Goal: Task Accomplishment & Management: Complete application form

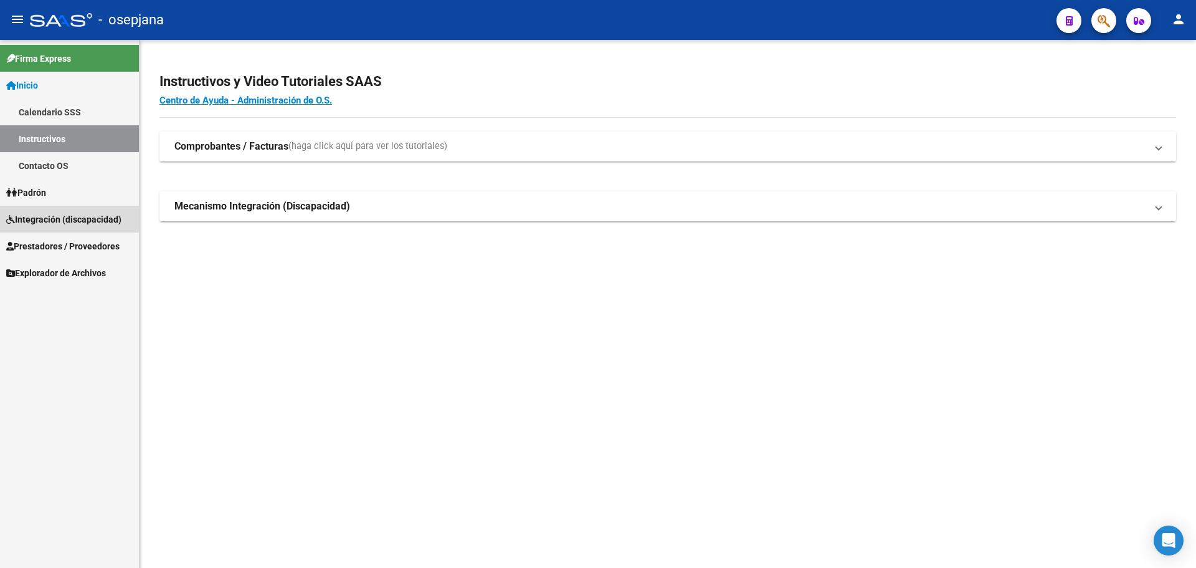
click at [55, 209] on link "Integración (discapacidad)" at bounding box center [69, 219] width 139 height 27
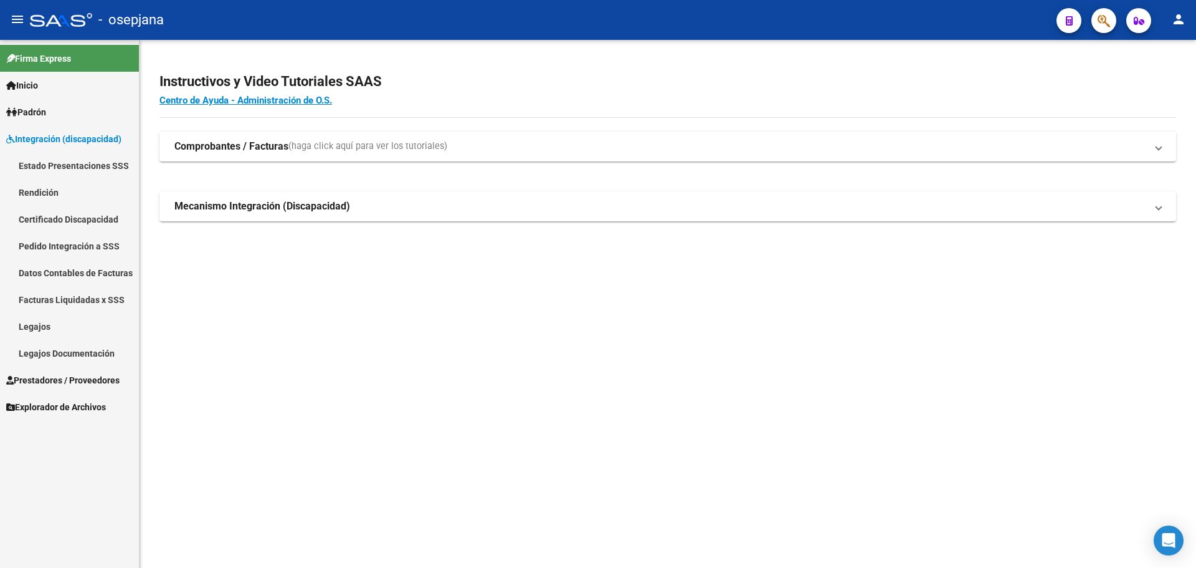
click at [26, 380] on span "Prestadores / Proveedores" at bounding box center [62, 380] width 113 height 14
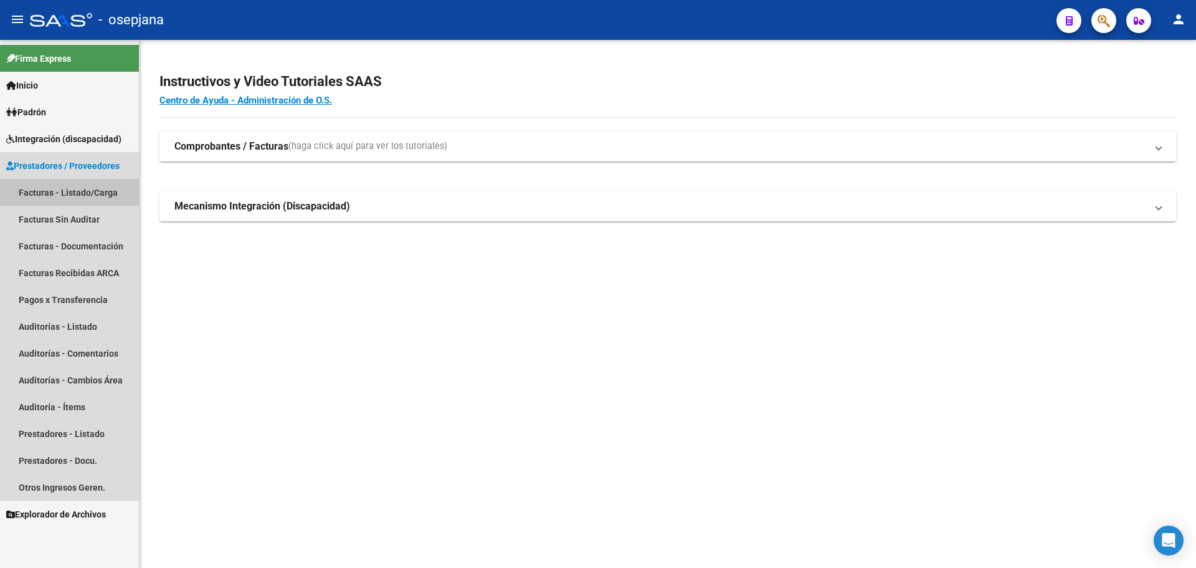
click at [52, 195] on link "Facturas - Listado/Carga" at bounding box center [69, 192] width 139 height 27
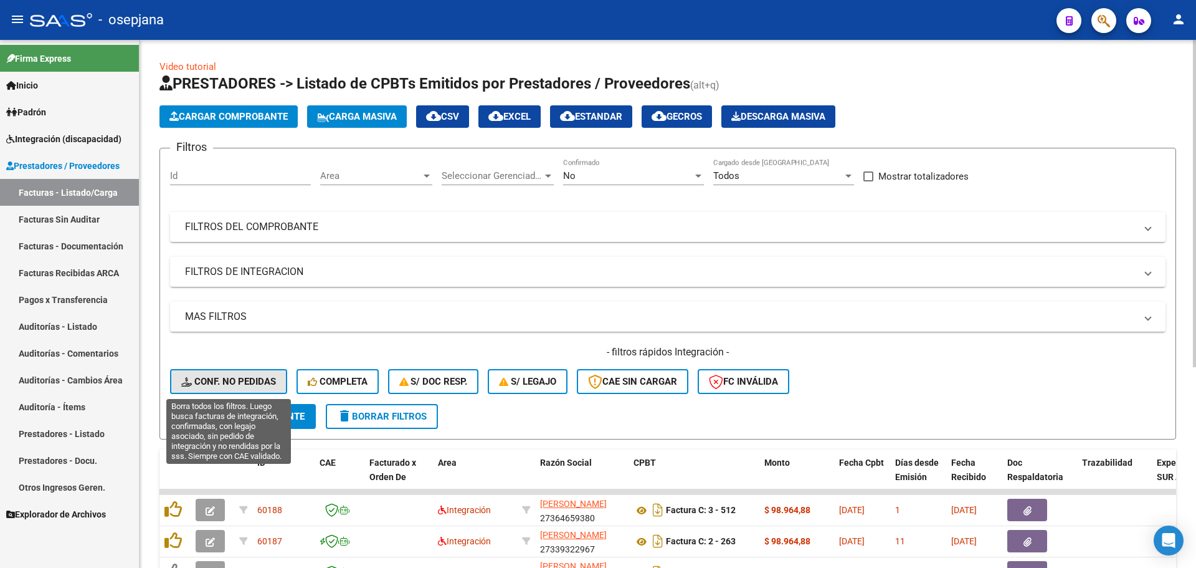
click at [235, 384] on span "Conf. no pedidas" at bounding box center [228, 381] width 95 height 11
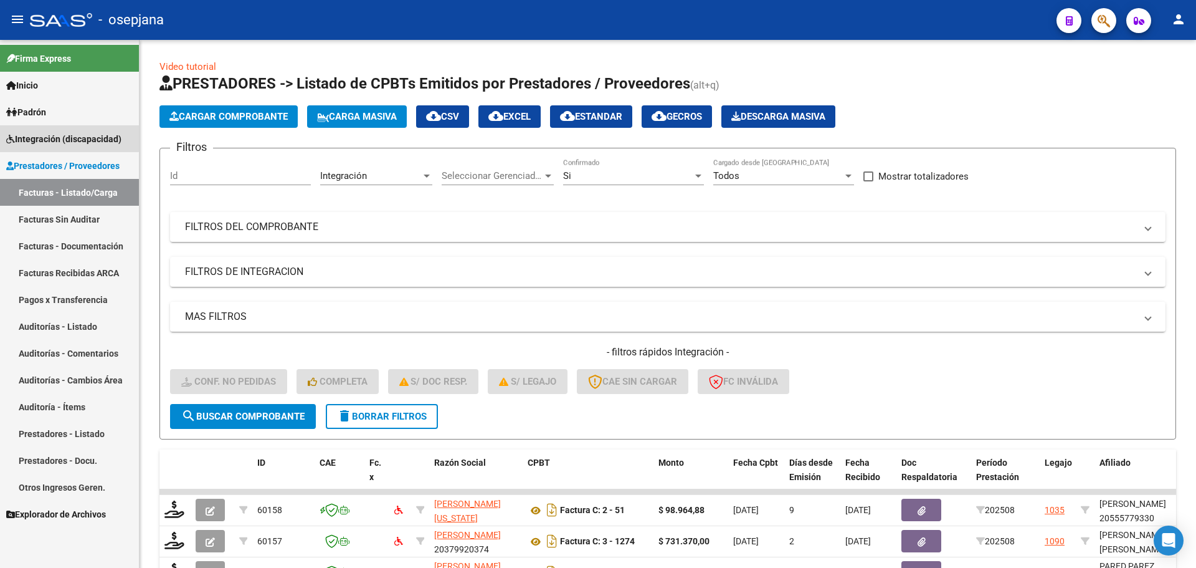
click at [60, 132] on span "Integración (discapacidad)" at bounding box center [63, 139] width 115 height 14
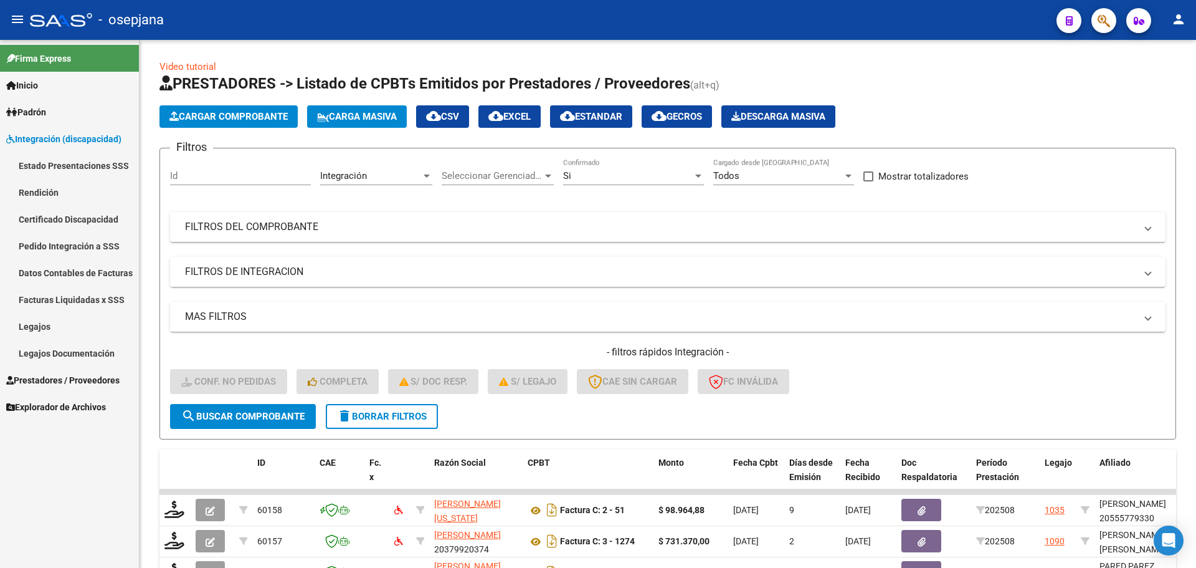
click at [77, 325] on link "Legajos" at bounding box center [69, 326] width 139 height 27
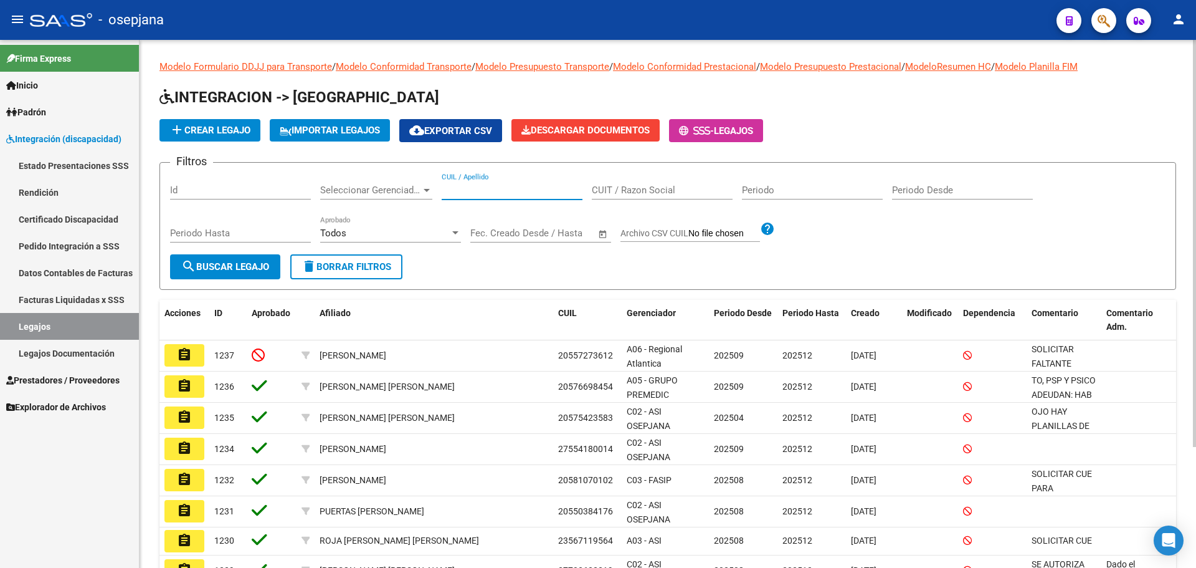
click at [507, 188] on input "CUIL / Apellido" at bounding box center [512, 189] width 141 height 11
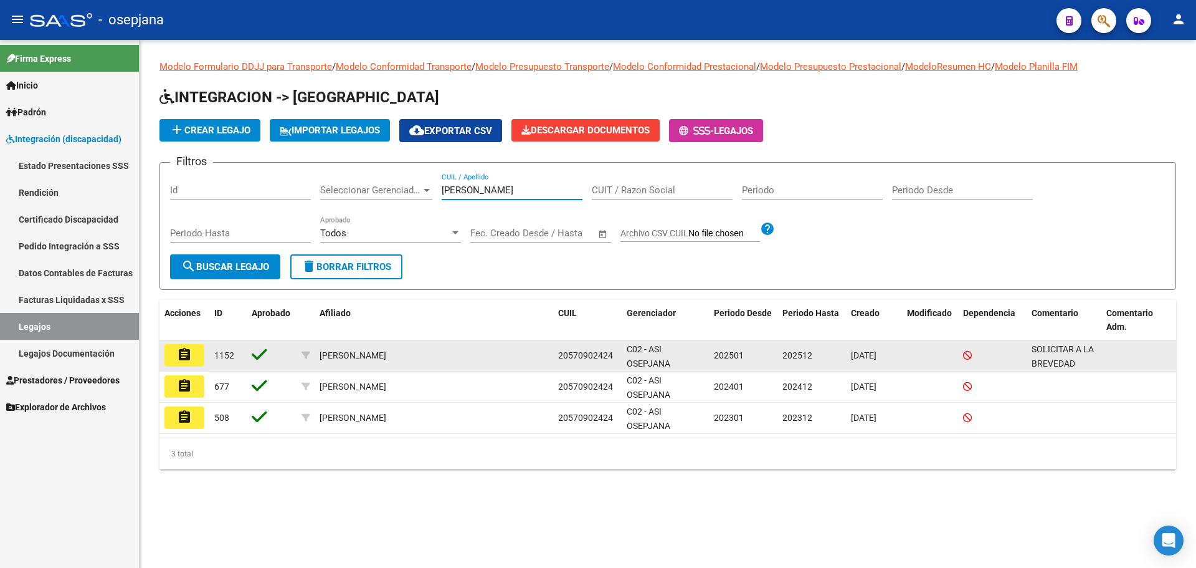
type input "[PERSON_NAME]"
click at [181, 356] on mat-icon "assignment" at bounding box center [184, 354] width 15 height 15
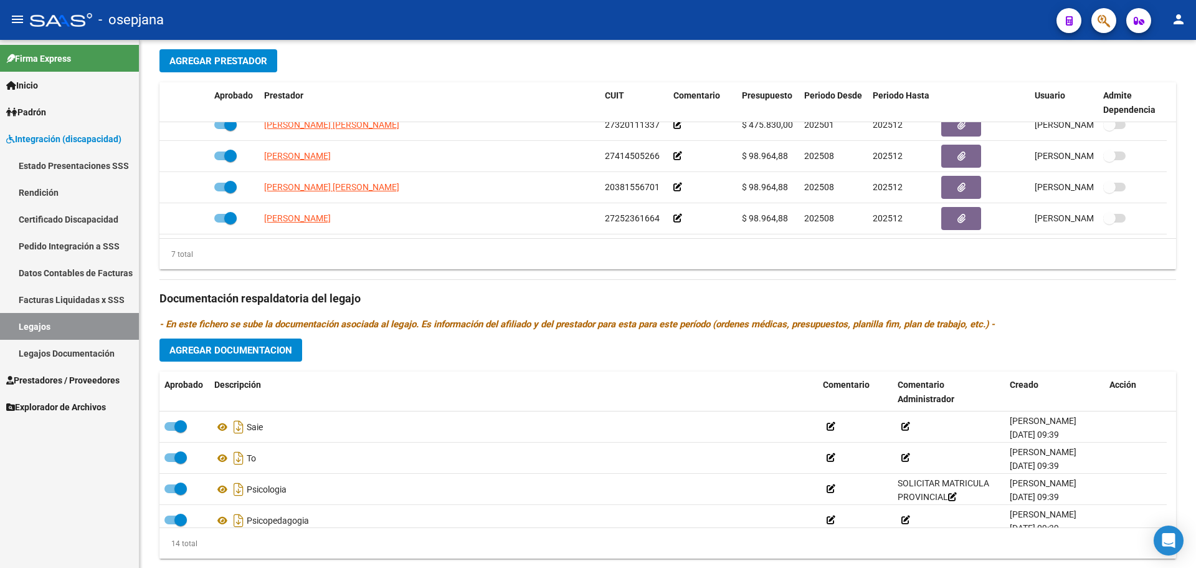
scroll to position [503, 0]
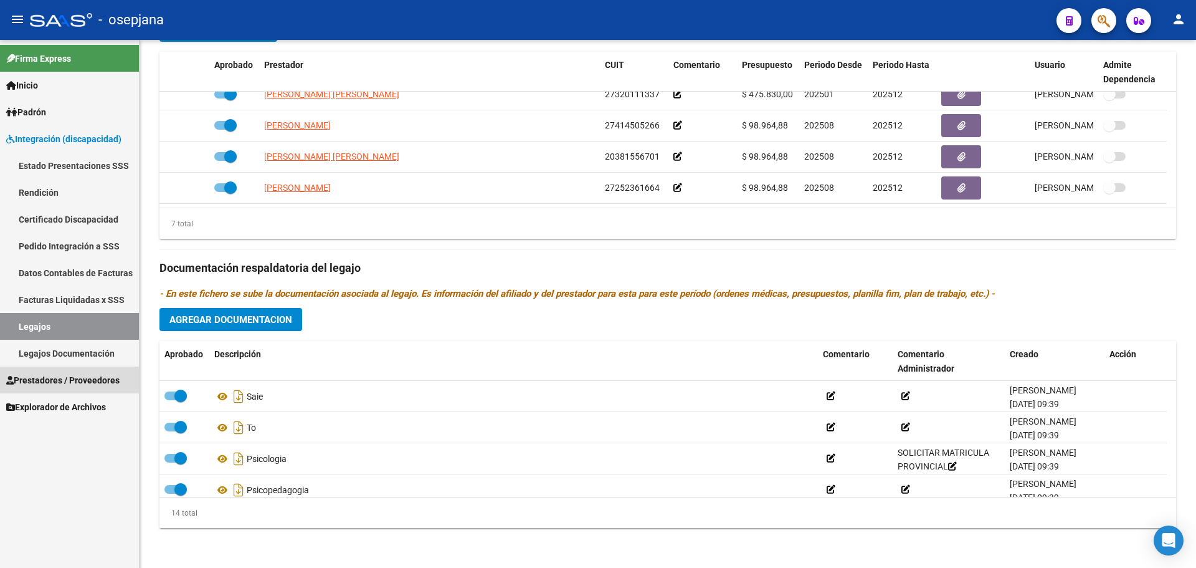
click at [63, 376] on span "Prestadores / Proveedores" at bounding box center [62, 380] width 113 height 14
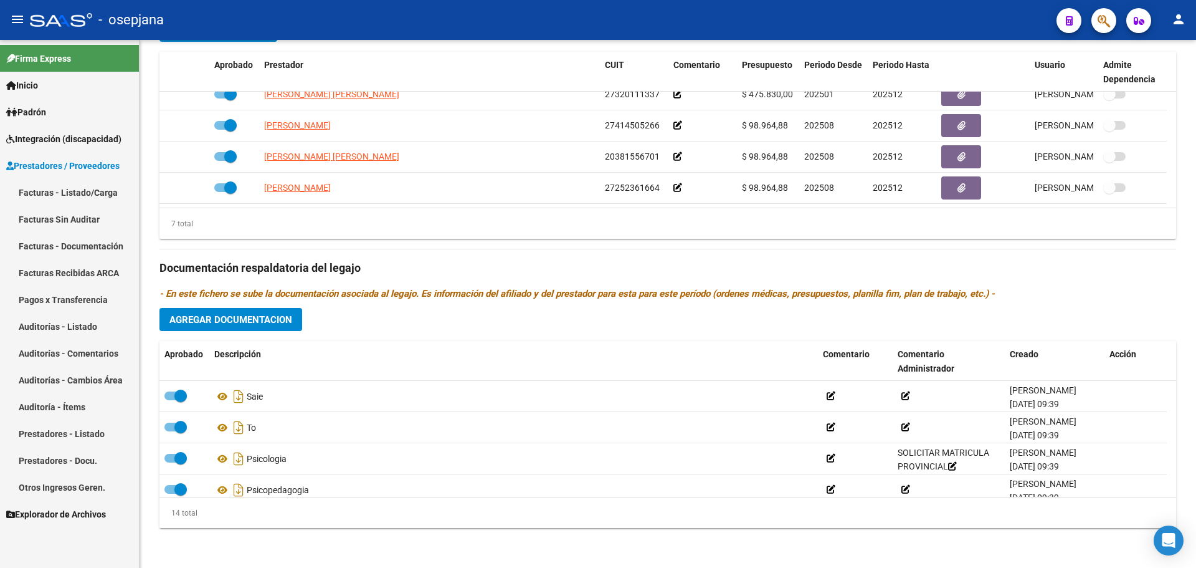
click at [58, 184] on link "Facturas - Listado/Carga" at bounding box center [69, 192] width 139 height 27
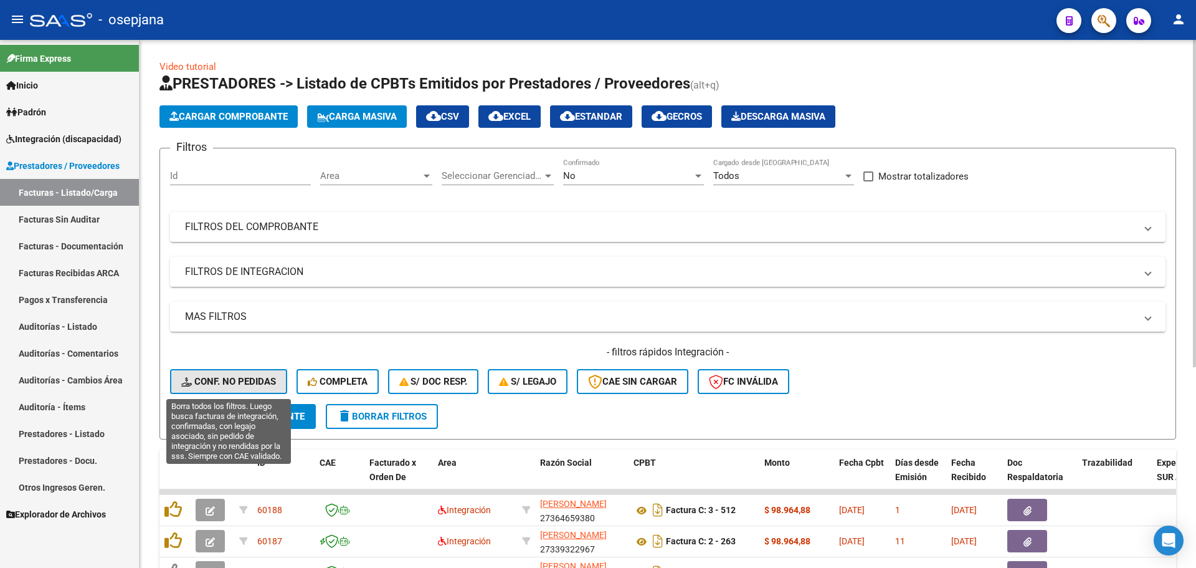
click at [252, 376] on span "Conf. no pedidas" at bounding box center [228, 381] width 95 height 11
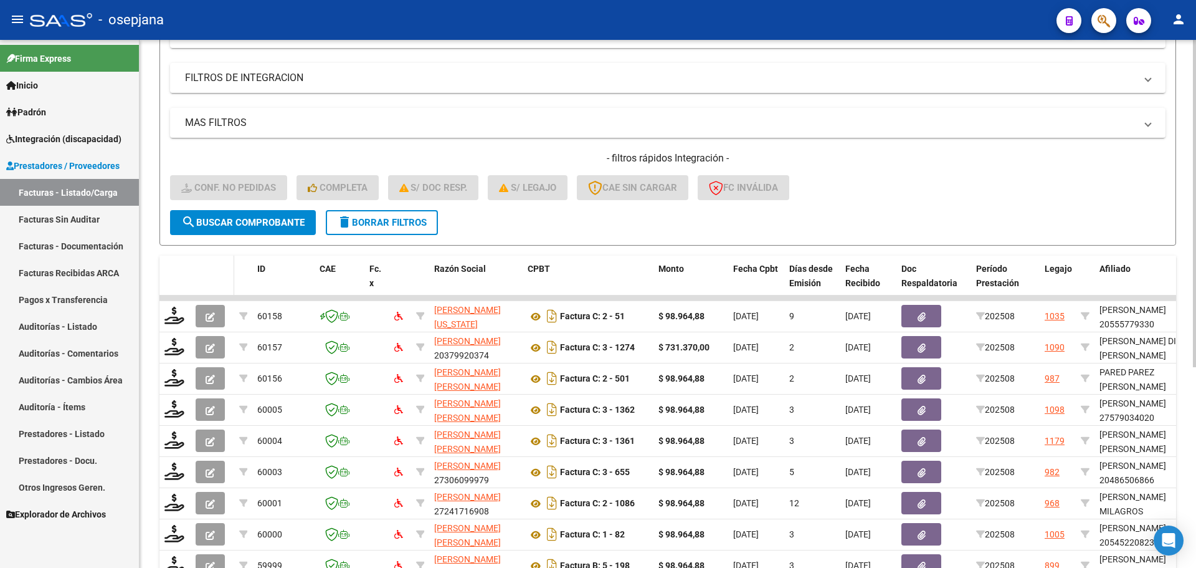
scroll to position [323, 0]
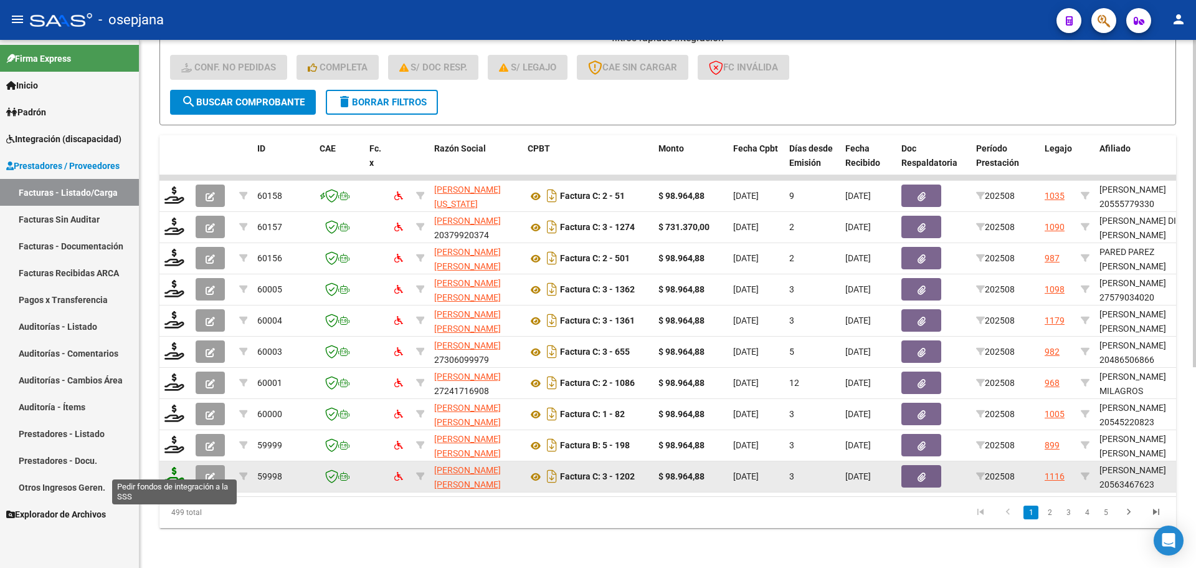
click at [174, 474] on icon at bounding box center [174, 475] width 20 height 17
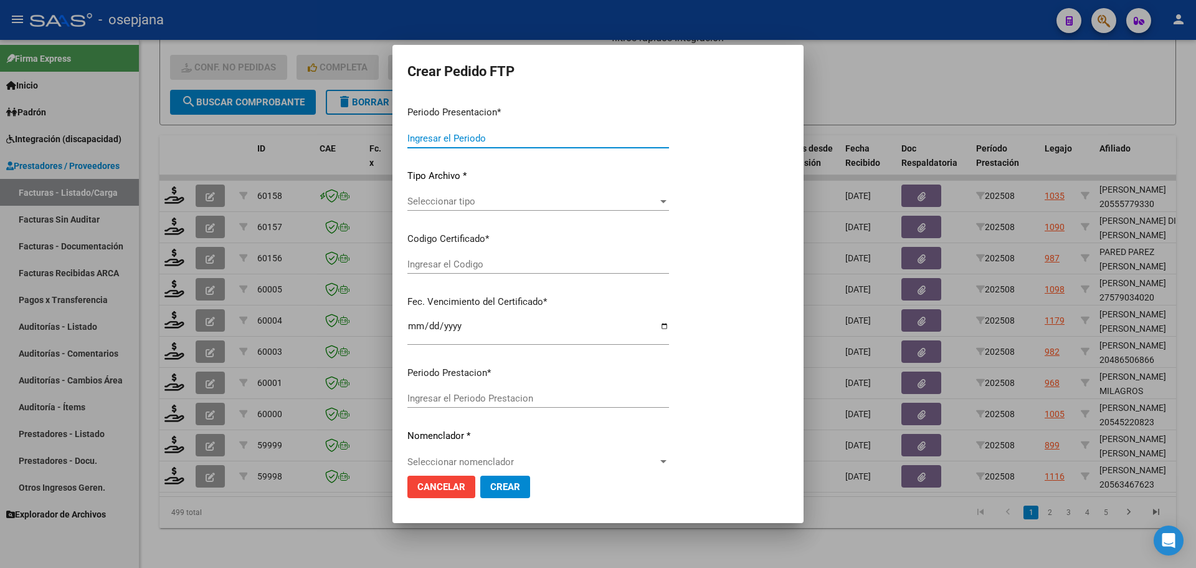
type input "202508"
type input "$ 98.964,88"
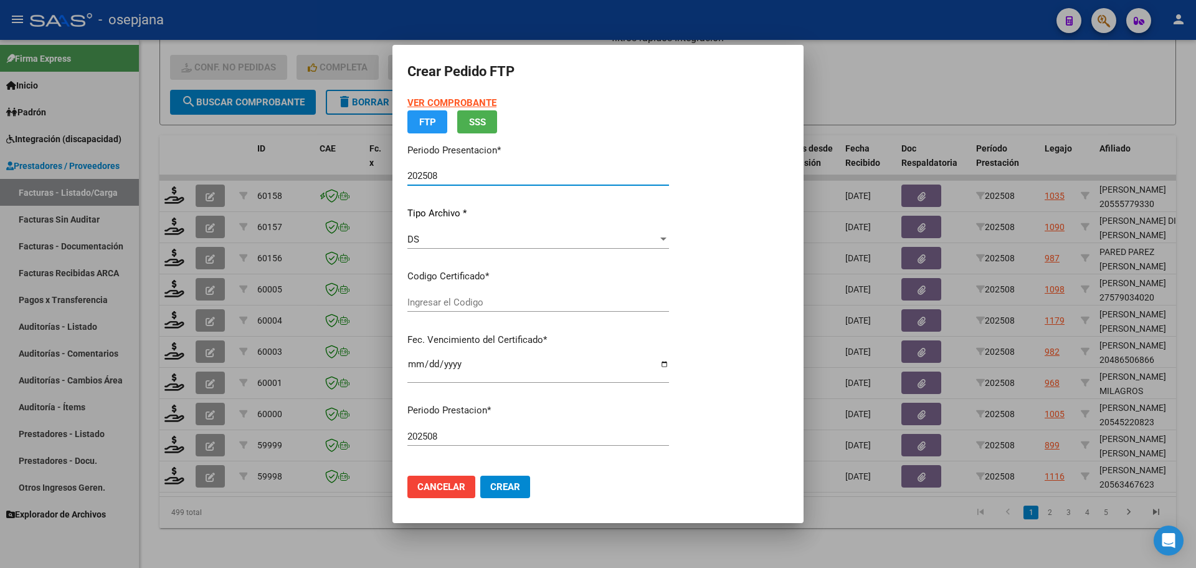
type input "ARG02000563467622024031120290311BUE311"
type input "[DATE]"
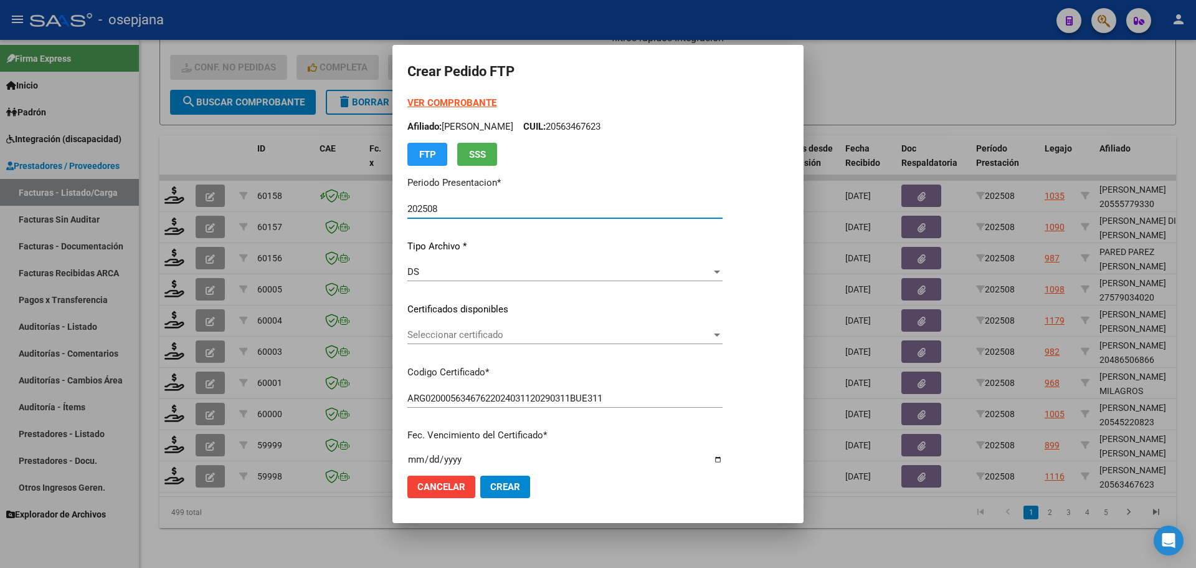
click at [522, 343] on div "Seleccionar certificado Seleccionar certificado" at bounding box center [564, 334] width 315 height 19
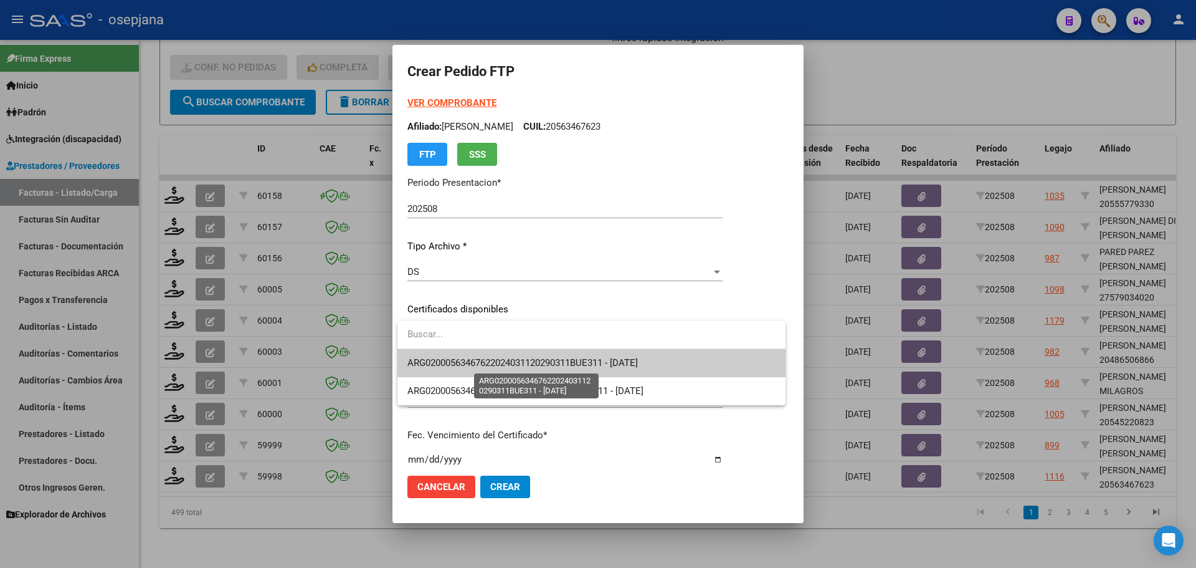
click at [523, 359] on span "ARG02000563467622024031120290311BUE311 - [DATE]" at bounding box center [522, 362] width 231 height 11
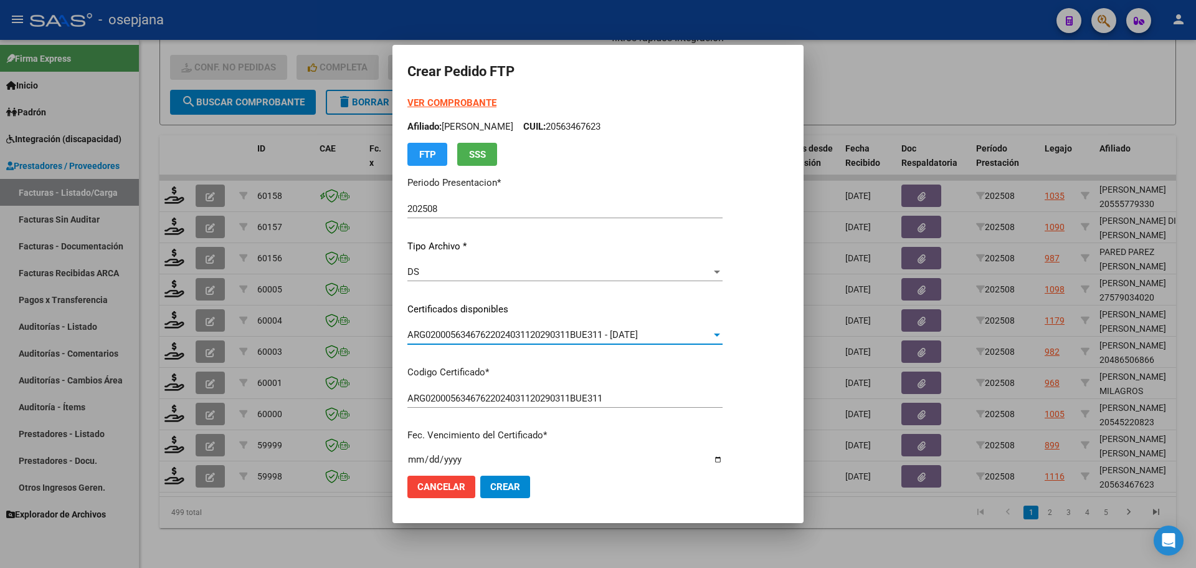
click at [446, 106] on strong "VER COMPROBANTE" at bounding box center [451, 102] width 89 height 11
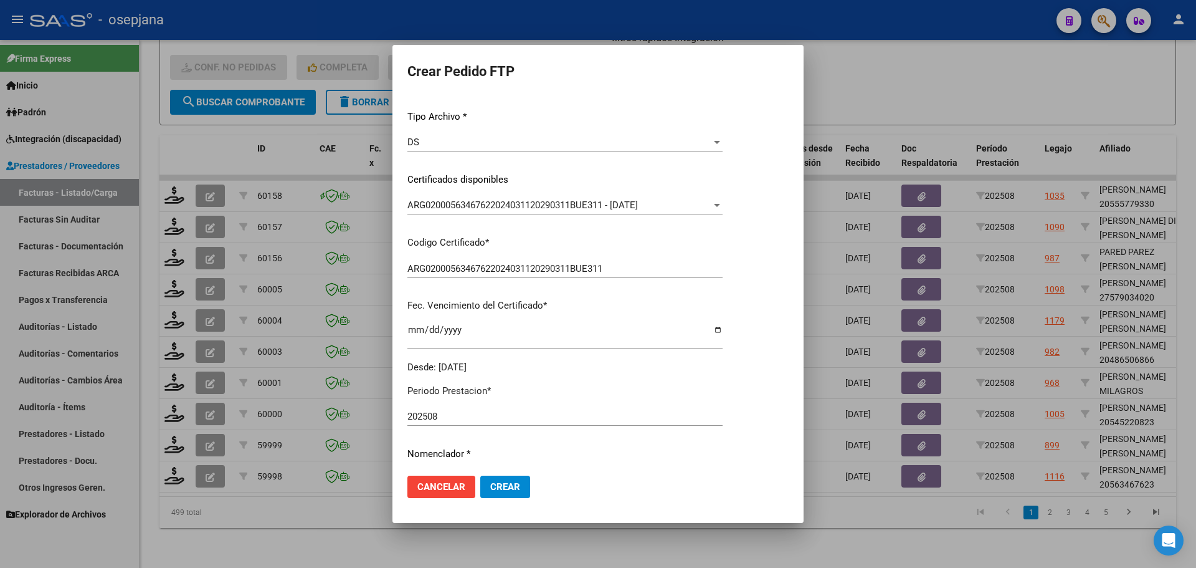
scroll to position [249, 0]
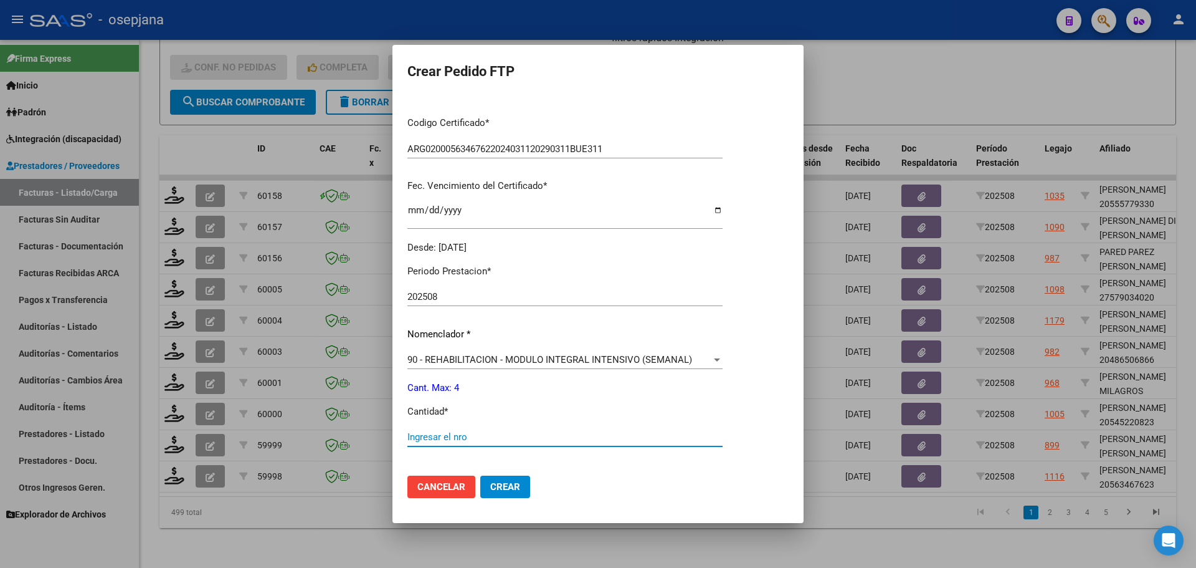
click at [465, 437] on input "Ingresar el nro" at bounding box center [564, 436] width 315 height 11
type input "4"
click at [512, 485] on span "Crear" at bounding box center [505, 486] width 30 height 11
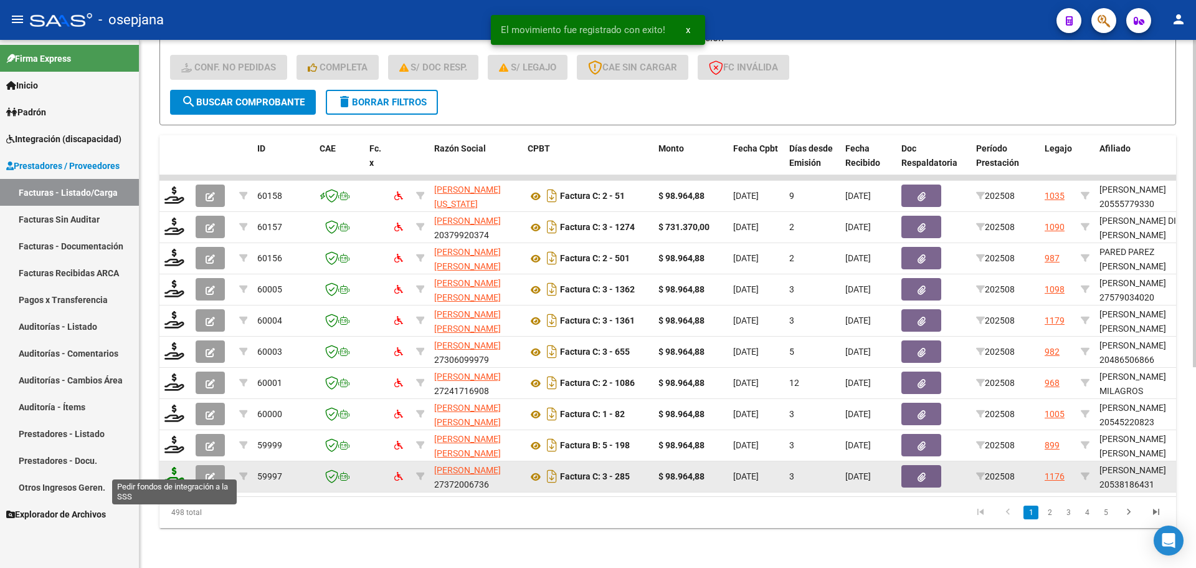
click at [171, 468] on icon at bounding box center [174, 475] width 20 height 17
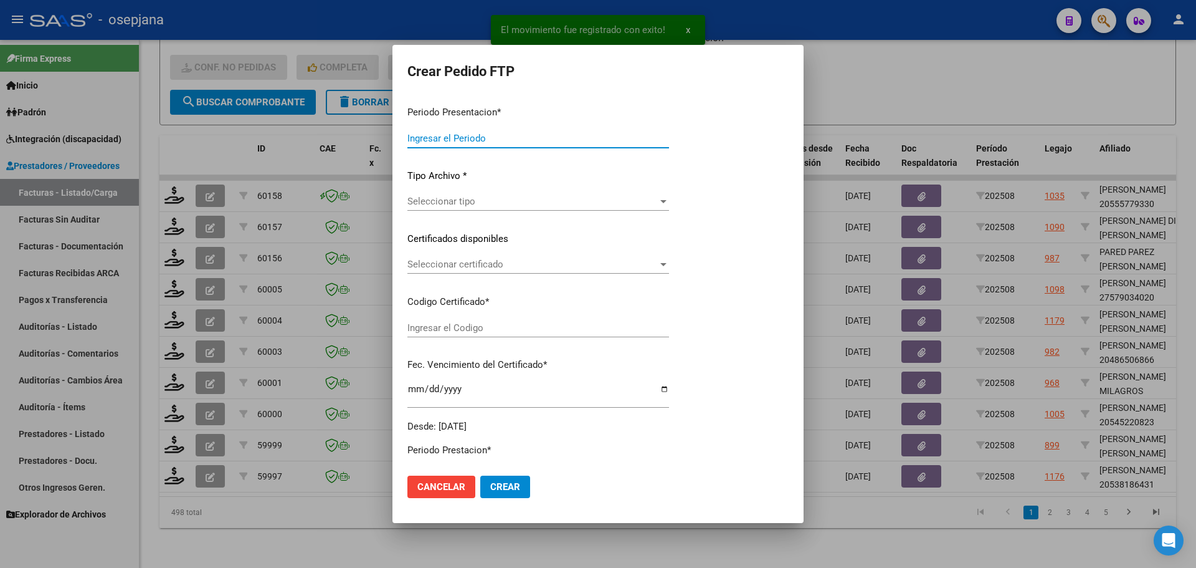
type input "202508"
type input "$ 98.964,88"
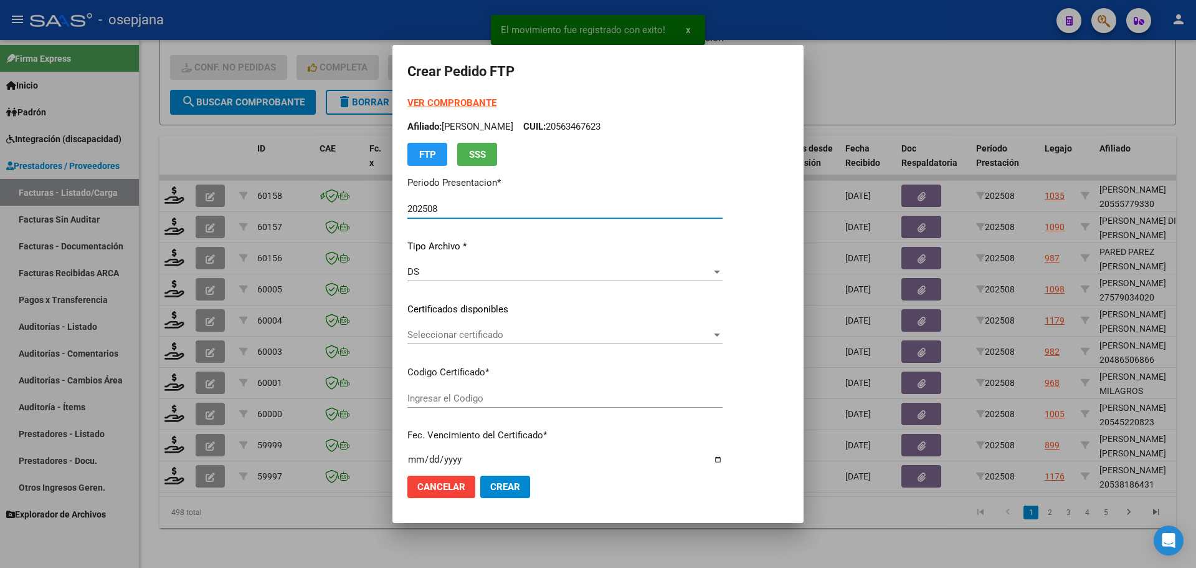
type input "ARG02000538186432024071020270710BSAS311"
type input "[DATE]"
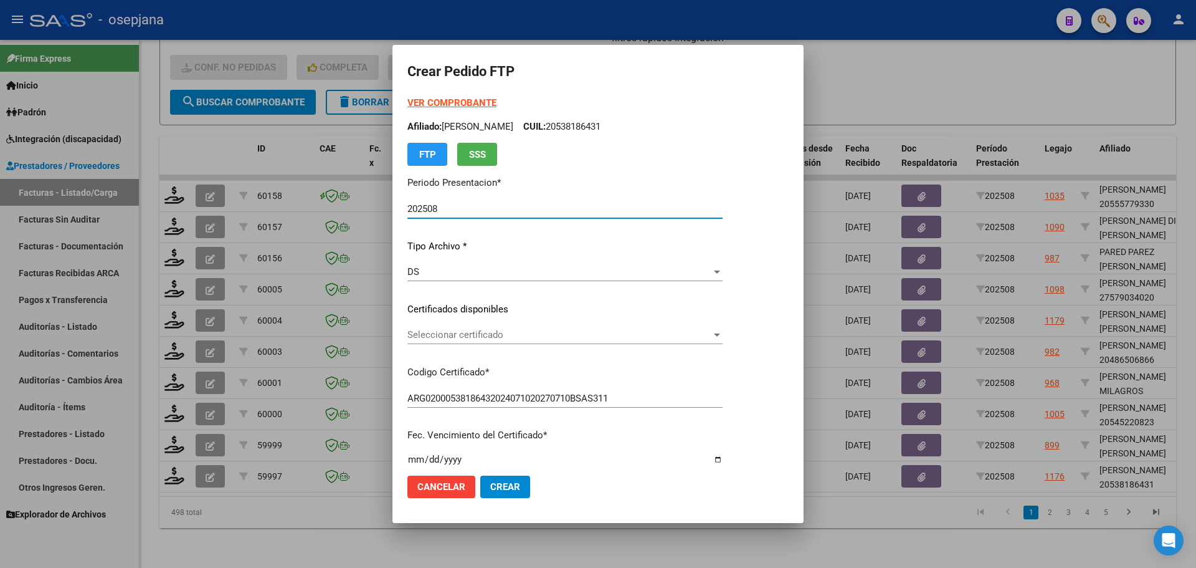
click at [492, 329] on span "Seleccionar certificado" at bounding box center [559, 334] width 304 height 11
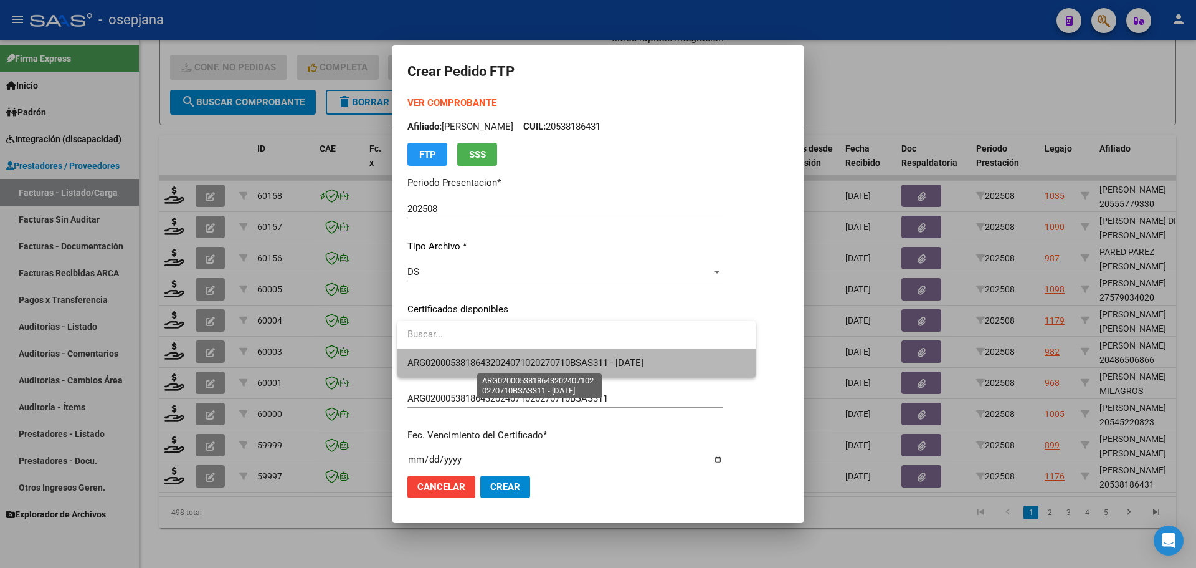
click at [492, 362] on span "ARG02000538186432024071020270710BSAS311 - [DATE]" at bounding box center [525, 362] width 236 height 11
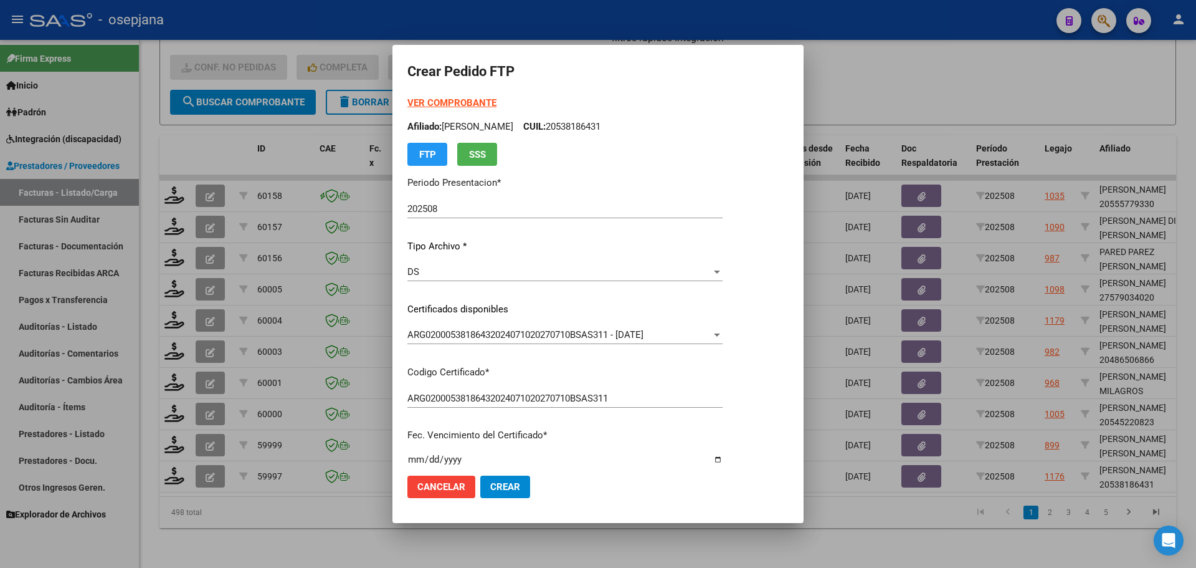
click at [476, 101] on strong "VER COMPROBANTE" at bounding box center [451, 102] width 89 height 11
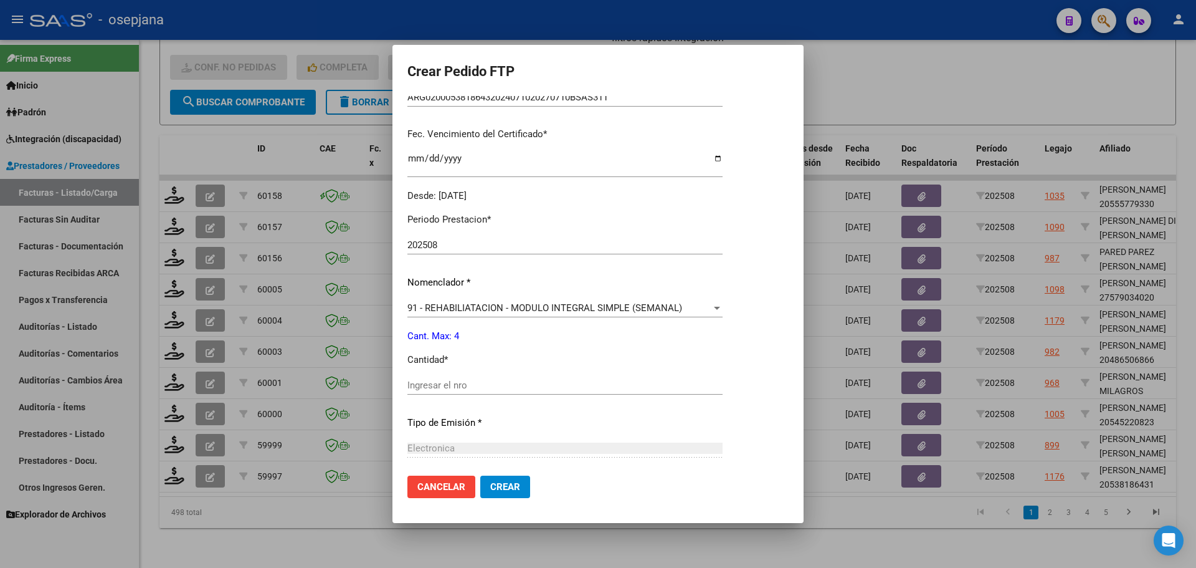
scroll to position [312, 0]
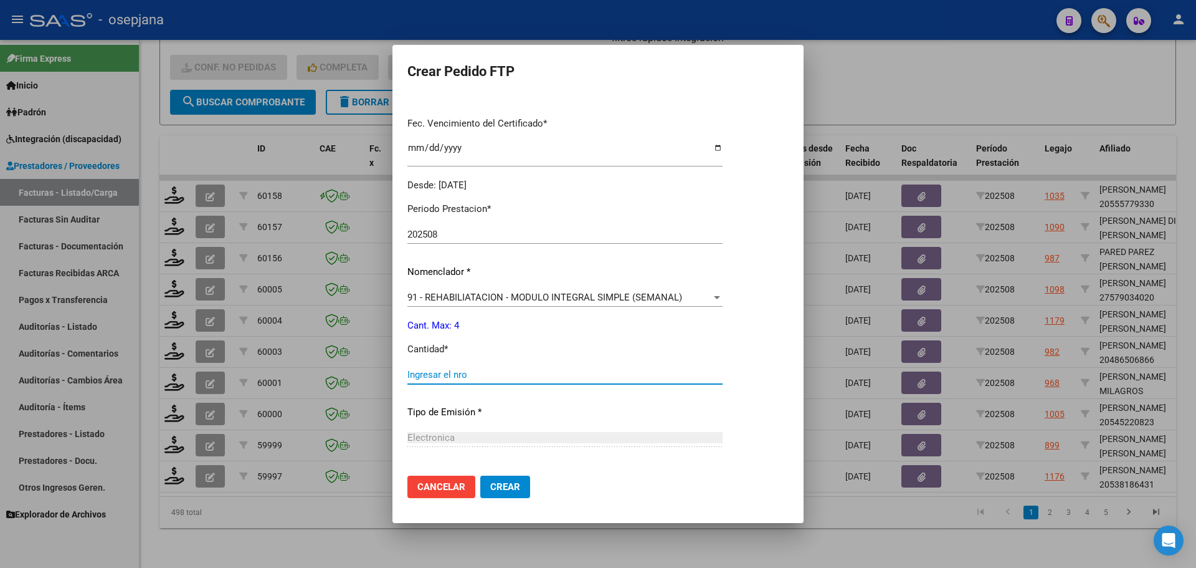
click at [417, 373] on input "Ingresar el nro" at bounding box center [564, 374] width 315 height 11
type input "4"
click at [508, 488] on span "Crear" at bounding box center [505, 486] width 30 height 11
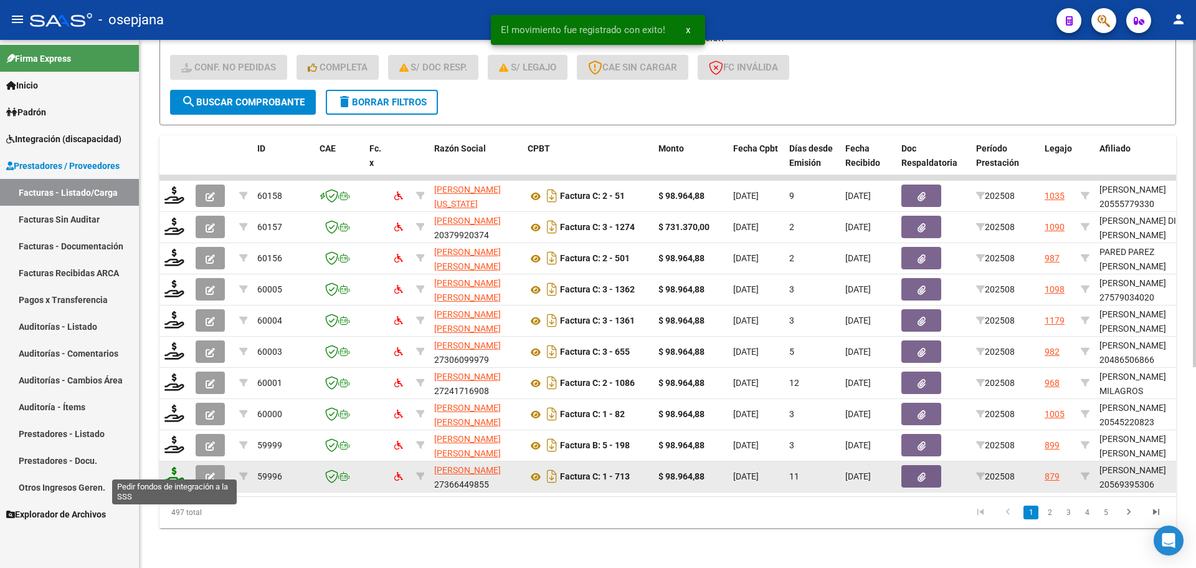
click at [178, 467] on icon at bounding box center [174, 475] width 20 height 17
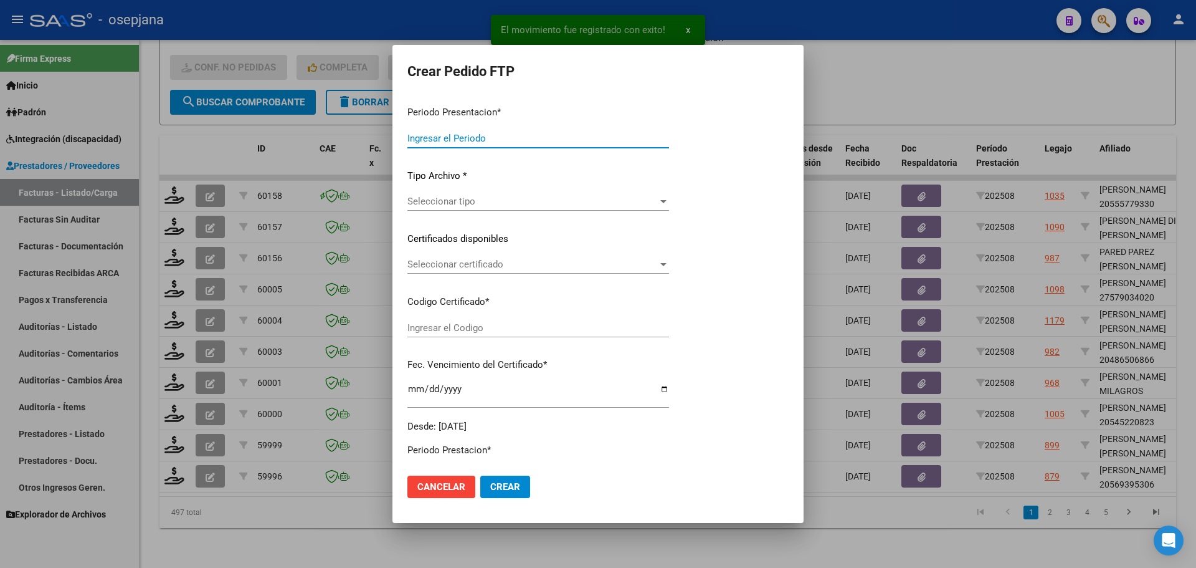
type input "202508"
type input "$ 98.964,88"
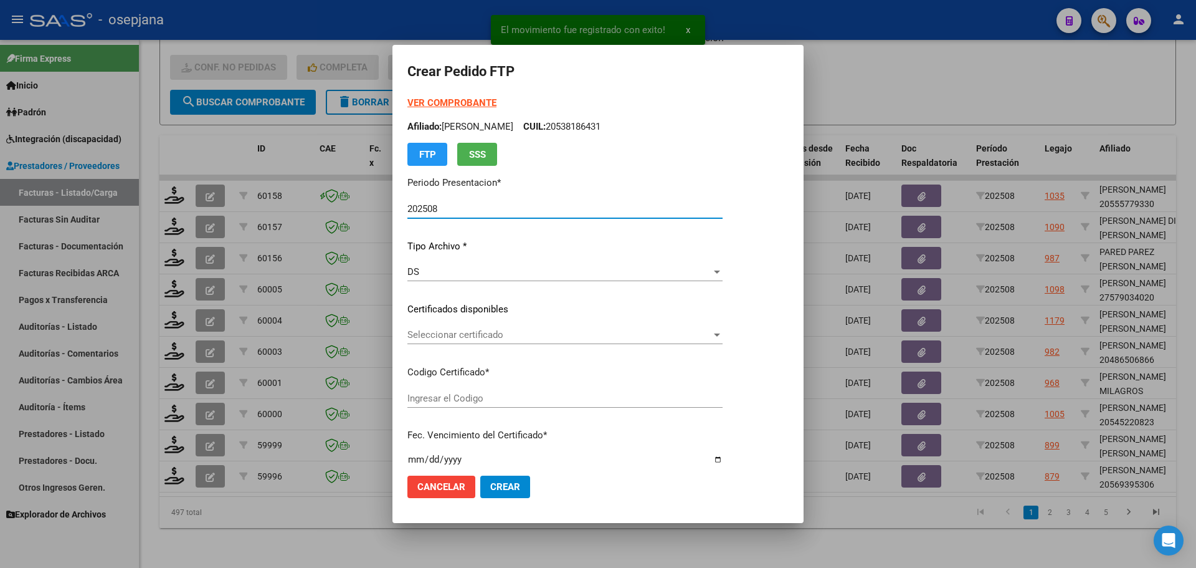
type input "ARG02000569395302024041820290418BUE10725"
type input "[DATE]"
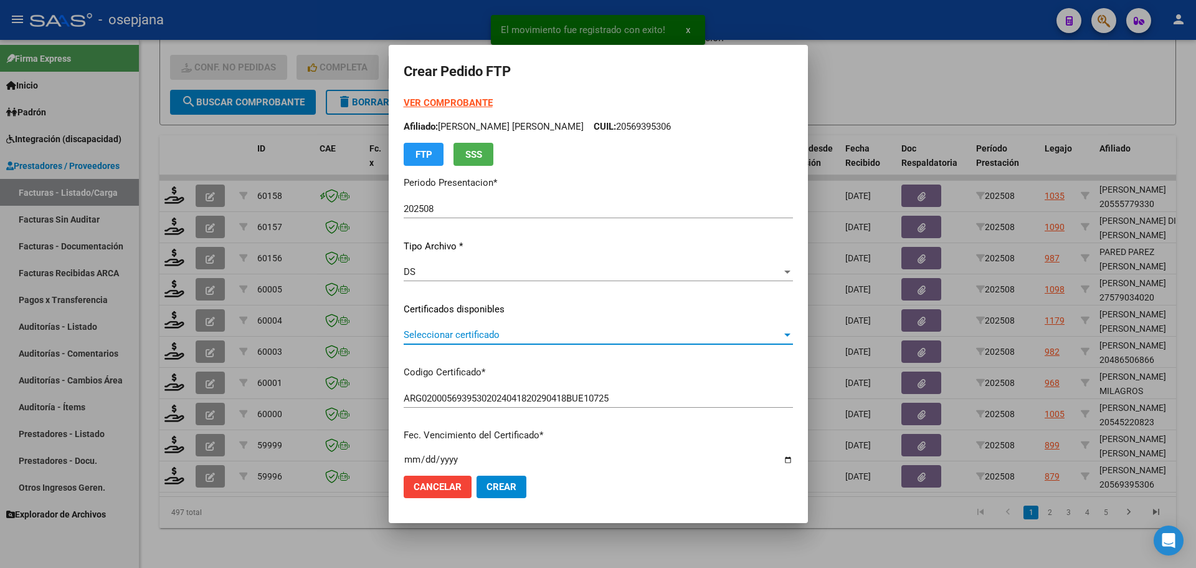
click at [526, 331] on span "Seleccionar certificado" at bounding box center [593, 334] width 378 height 11
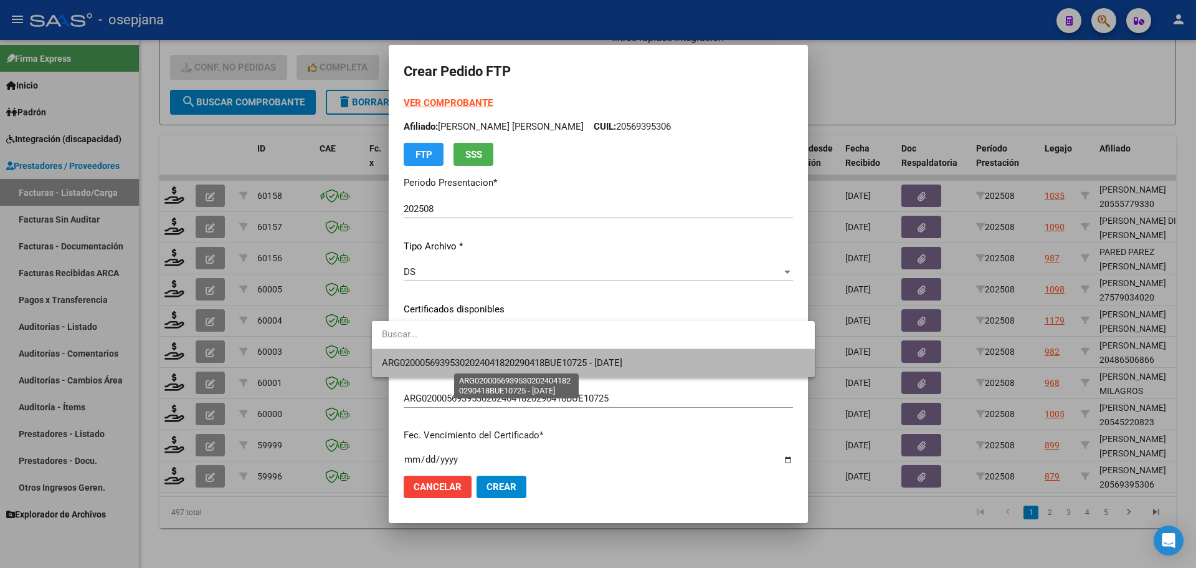
click at [525, 357] on span "ARG02000569395302024041820290418BUE10725 - [DATE]" at bounding box center [502, 362] width 241 height 11
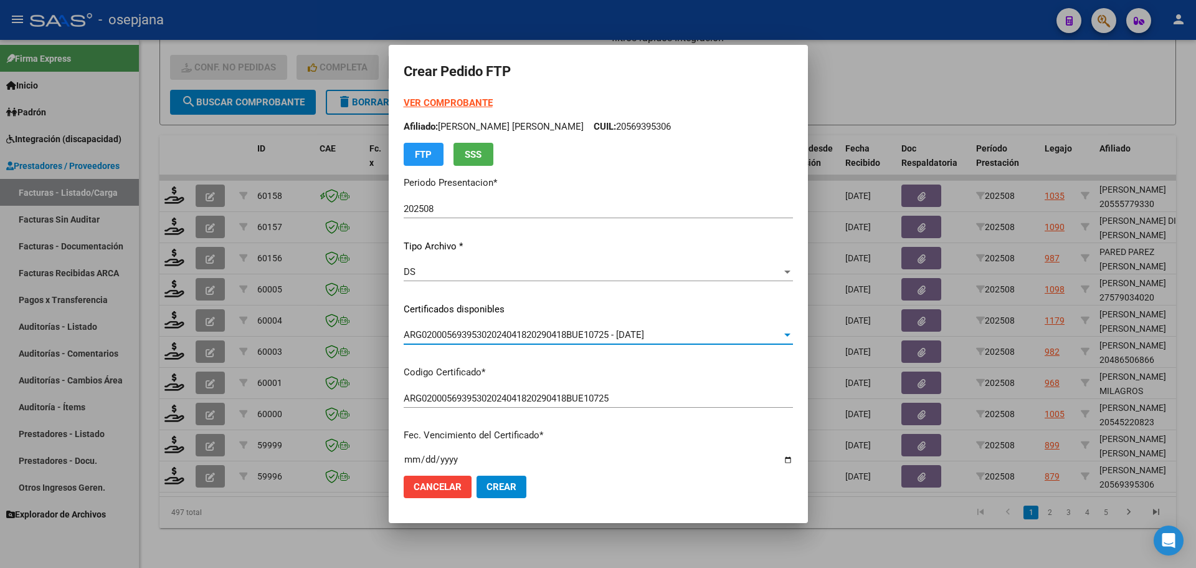
click at [458, 103] on strong "VER COMPROBANTE" at bounding box center [448, 102] width 89 height 11
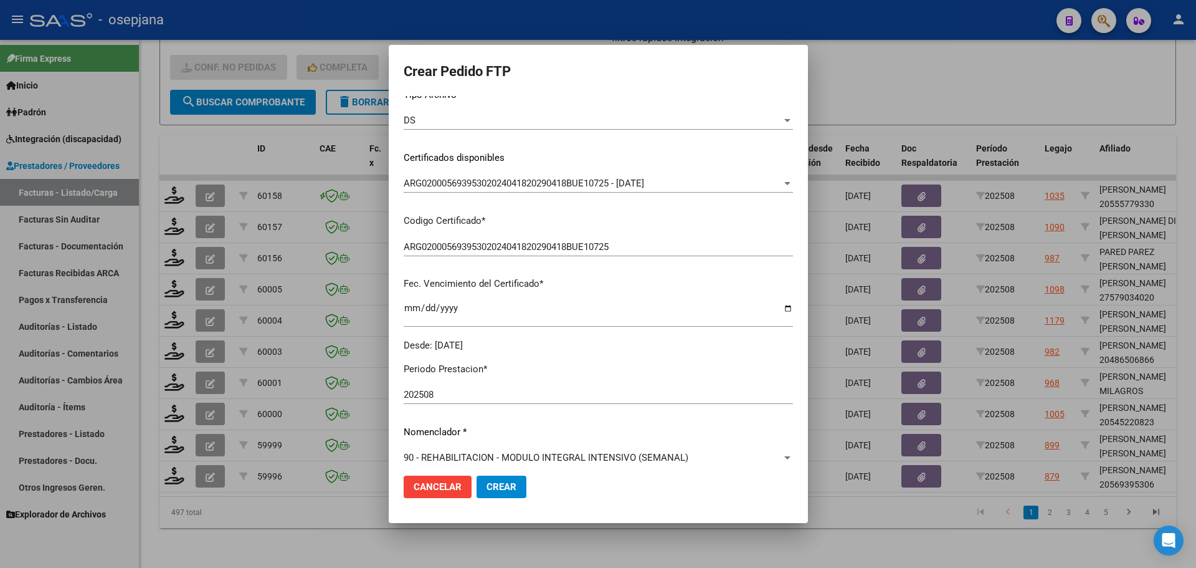
scroll to position [249, 0]
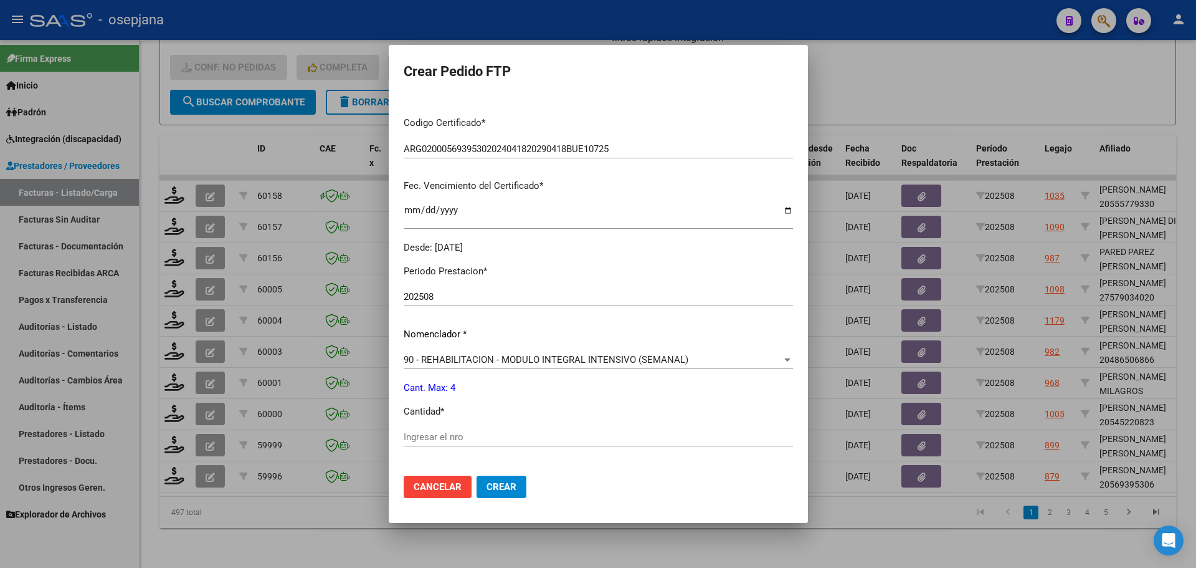
click at [421, 431] on input "Ingresar el nro" at bounding box center [598, 436] width 389 height 11
type input "4"
click at [487, 490] on span "Crear" at bounding box center [502, 486] width 30 height 11
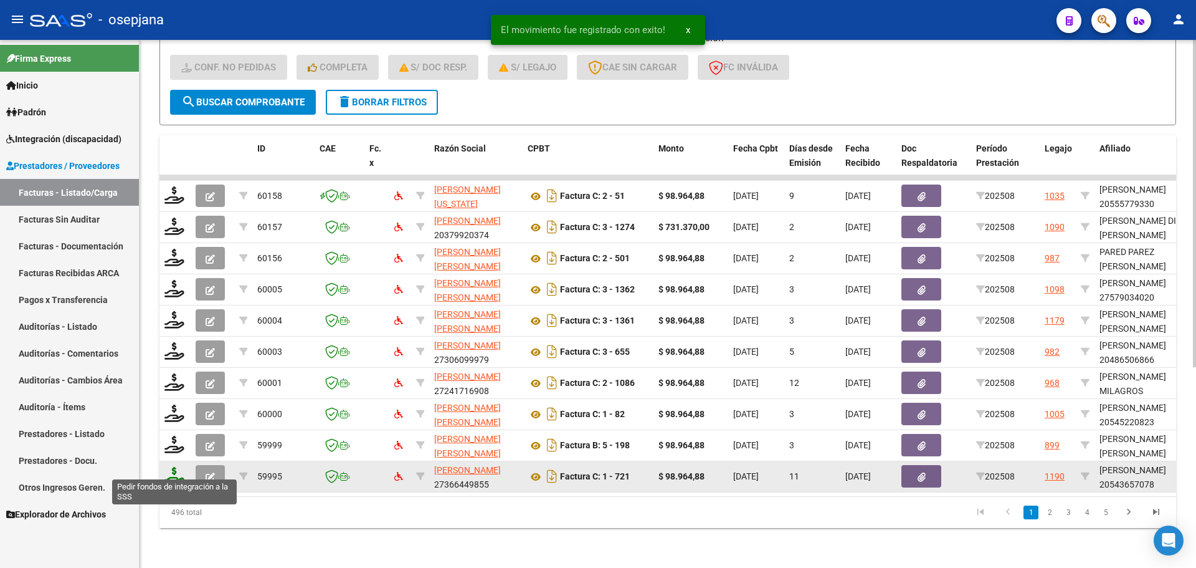
click at [175, 470] on icon at bounding box center [174, 475] width 20 height 17
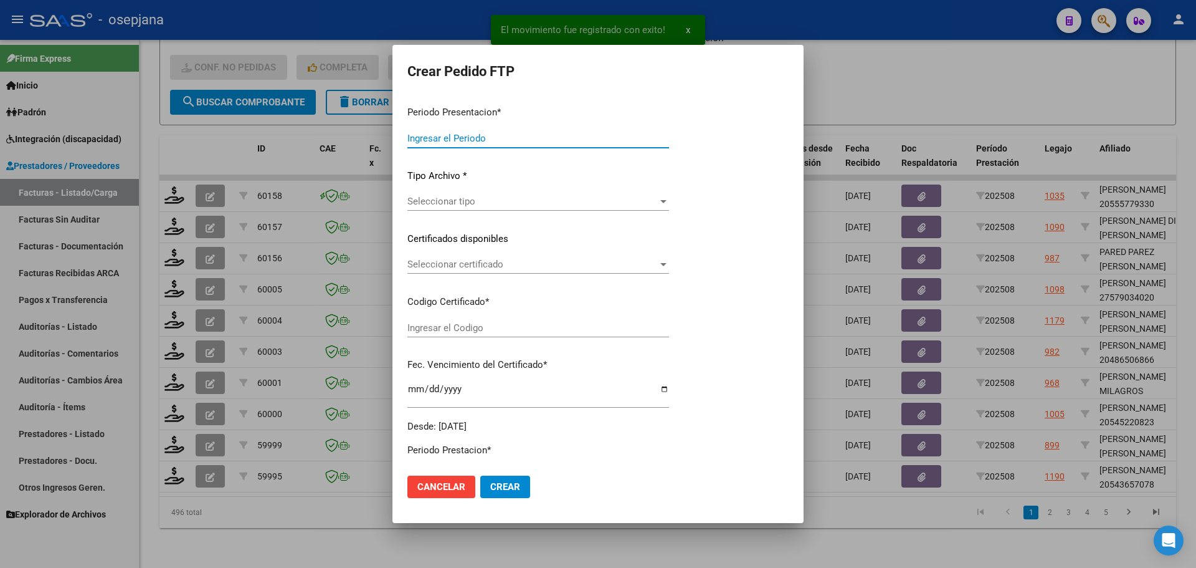
type input "202508"
type input "$ 98.964,88"
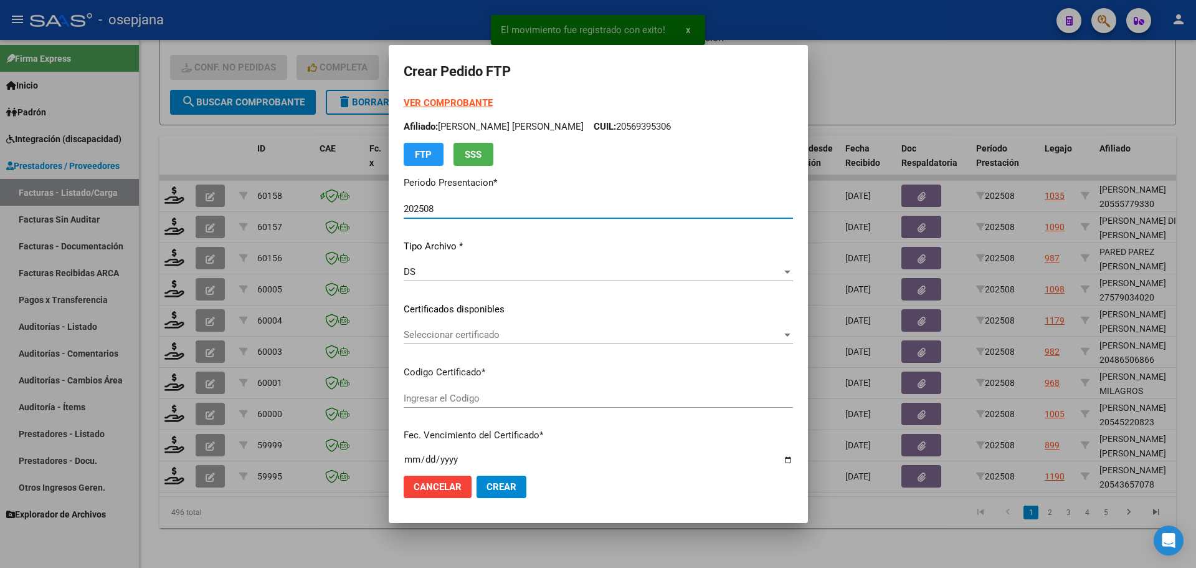
type input "ARG02000543657072025011620280116BSAS313"
type input "[DATE]"
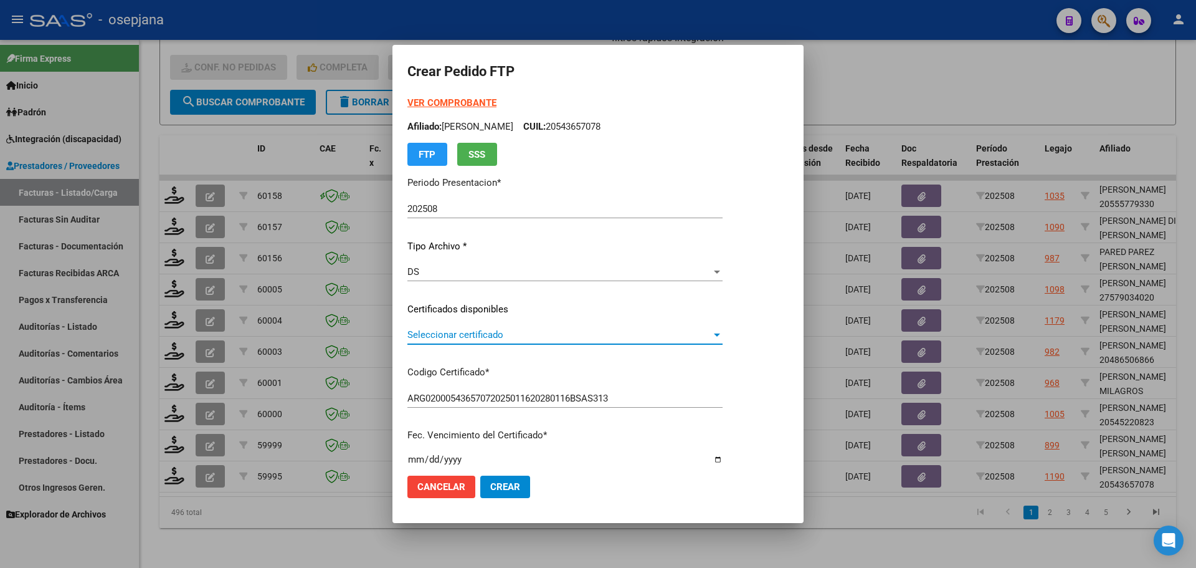
click at [560, 333] on span "Seleccionar certificado" at bounding box center [559, 334] width 304 height 11
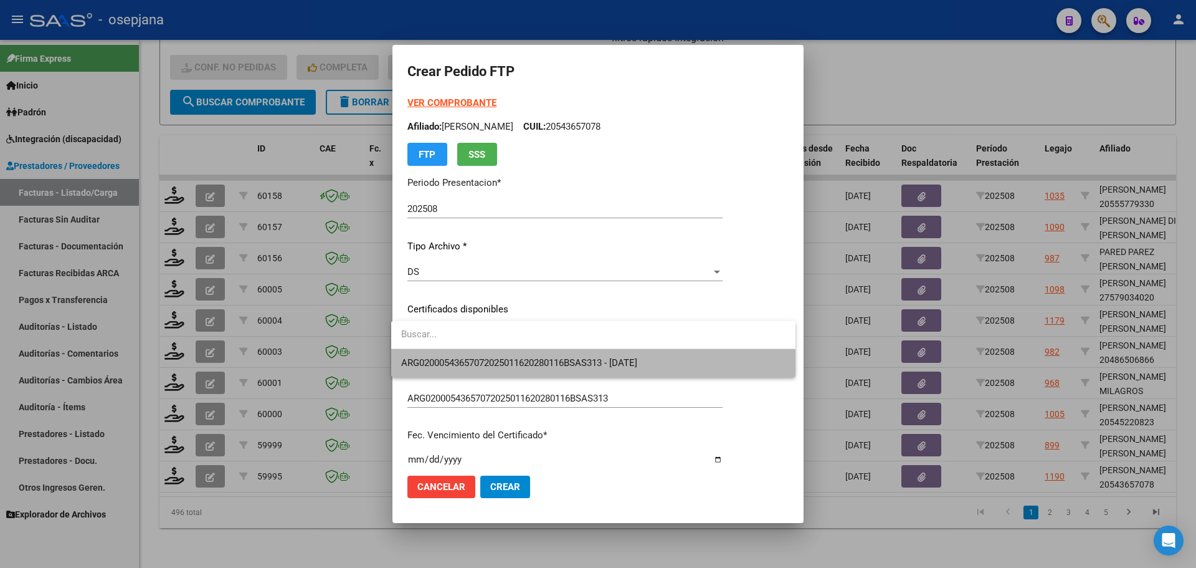
click at [561, 356] on span "ARG02000543657072025011620280116BSAS313 - [DATE]" at bounding box center [593, 363] width 384 height 28
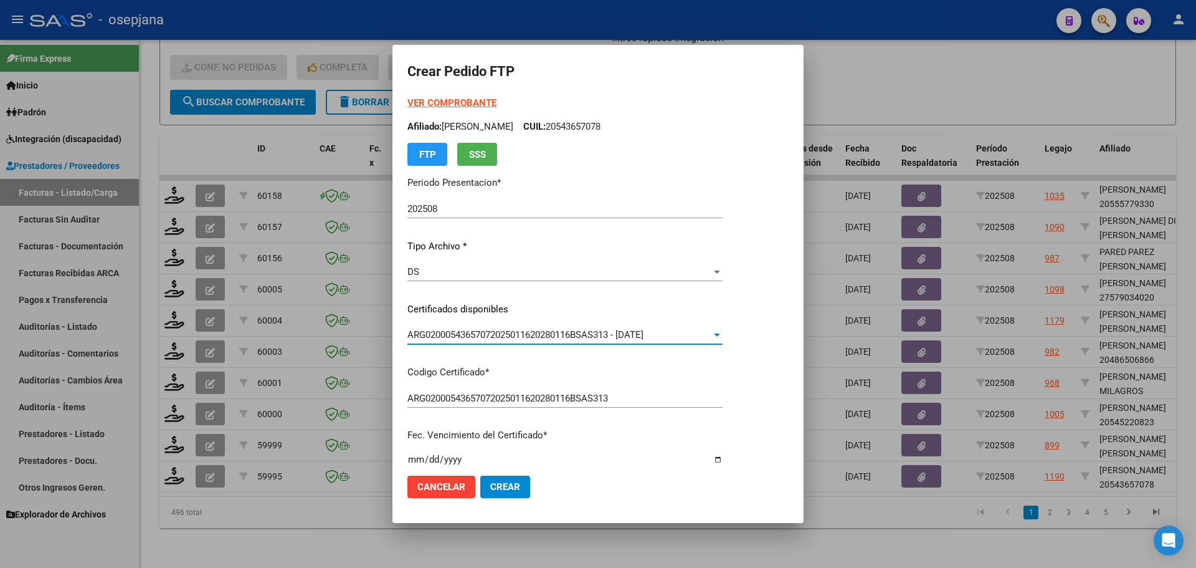
click at [441, 102] on strong "VER COMPROBANTE" at bounding box center [451, 102] width 89 height 11
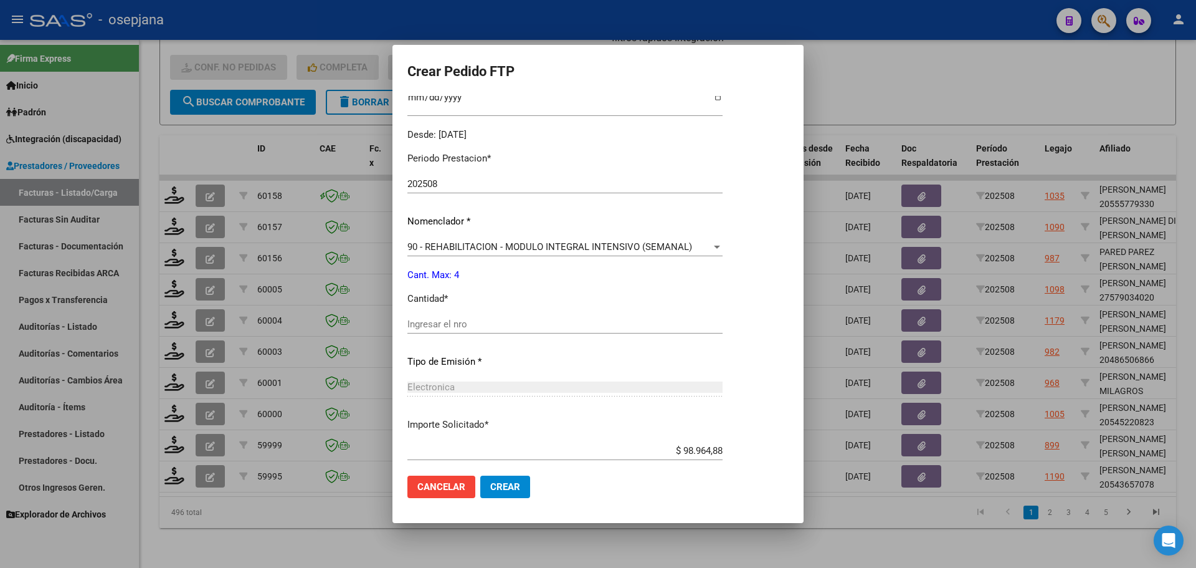
scroll to position [374, 0]
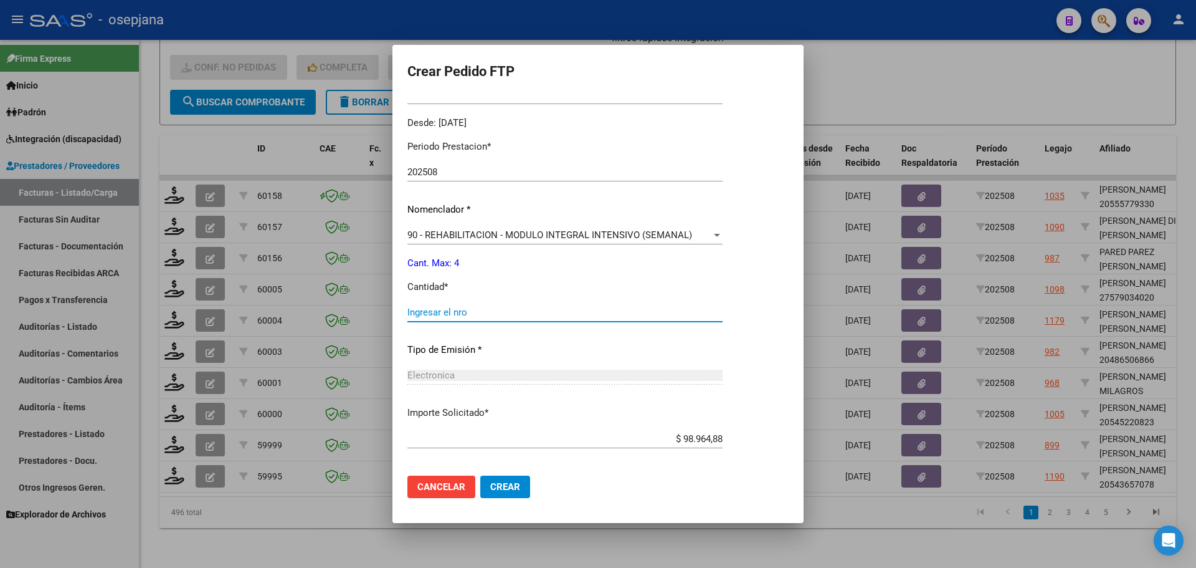
click at [480, 318] on input "Ingresar el nro" at bounding box center [564, 312] width 315 height 11
type input "4"
click at [500, 481] on span "Crear" at bounding box center [505, 486] width 30 height 11
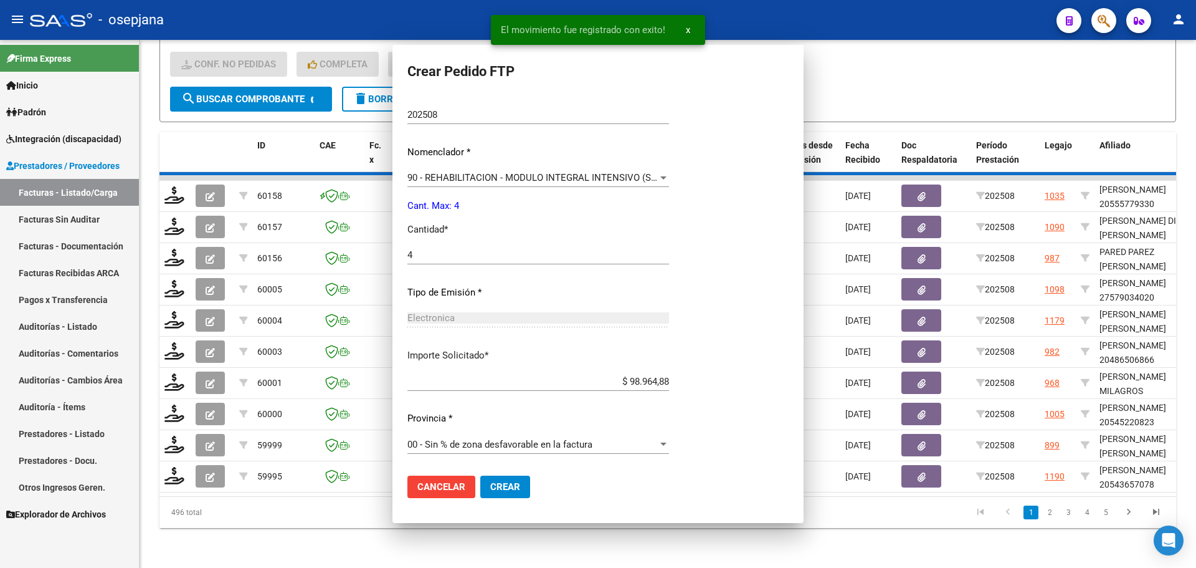
scroll to position [0, 0]
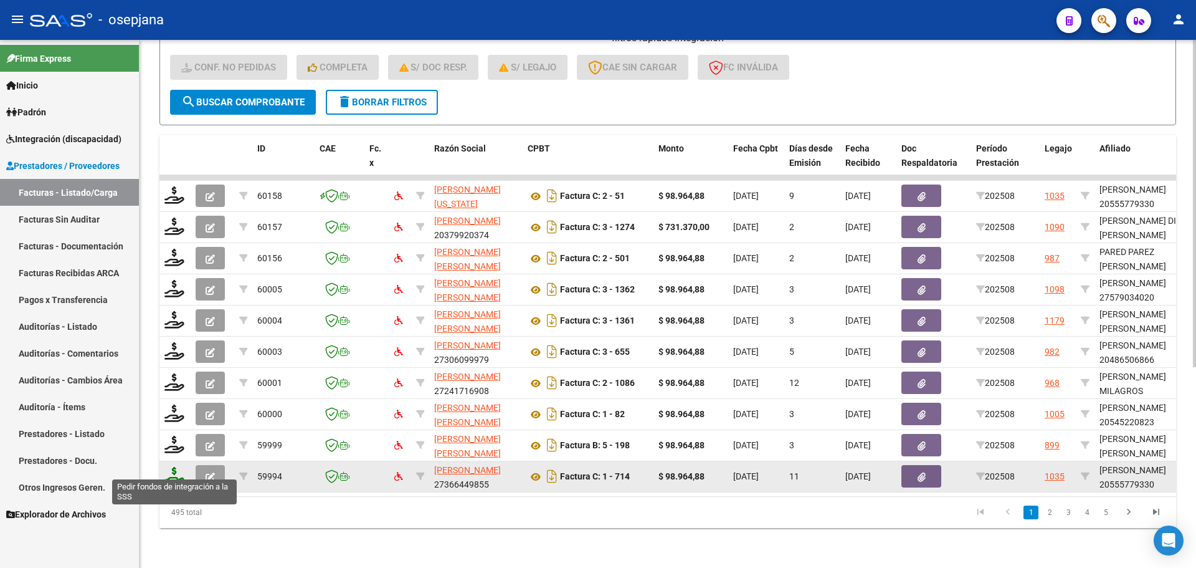
click at [174, 469] on icon at bounding box center [174, 475] width 20 height 17
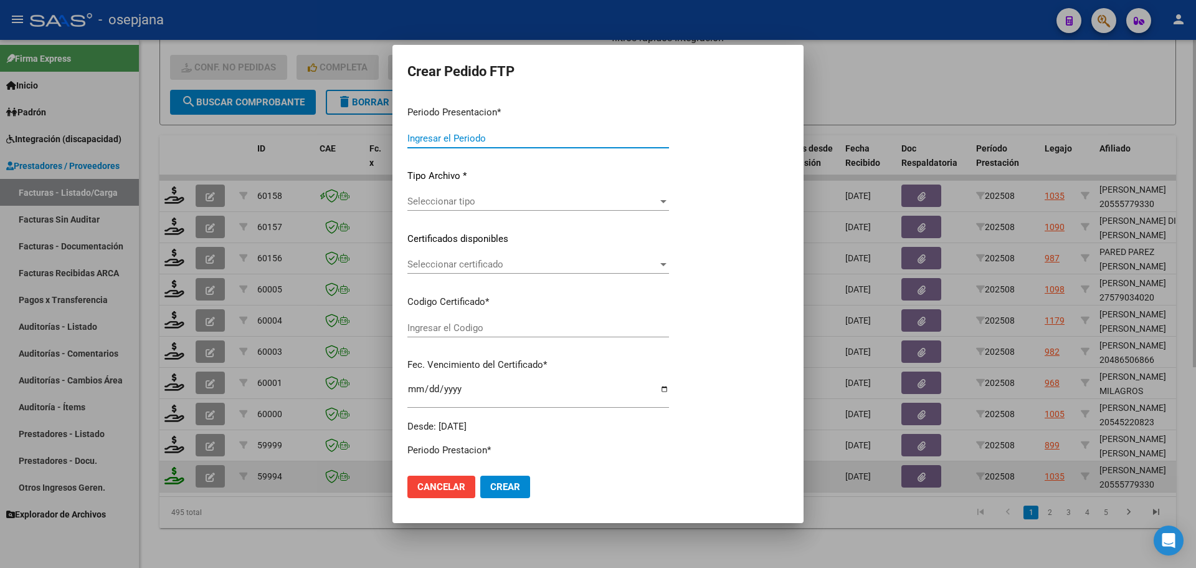
type input "202508"
type input "$ 98.964,88"
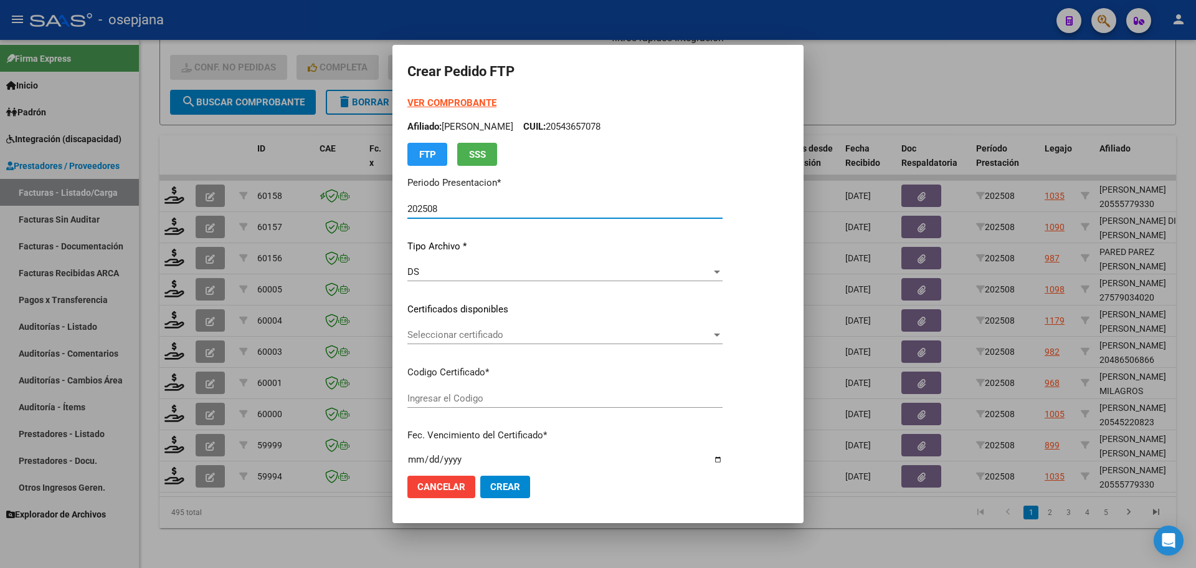
type input "ARG02-000555779332023070520260705BS313"
type input "[DATE]"
click at [424, 328] on div "Seleccionar certificado Seleccionar certificado" at bounding box center [564, 334] width 315 height 19
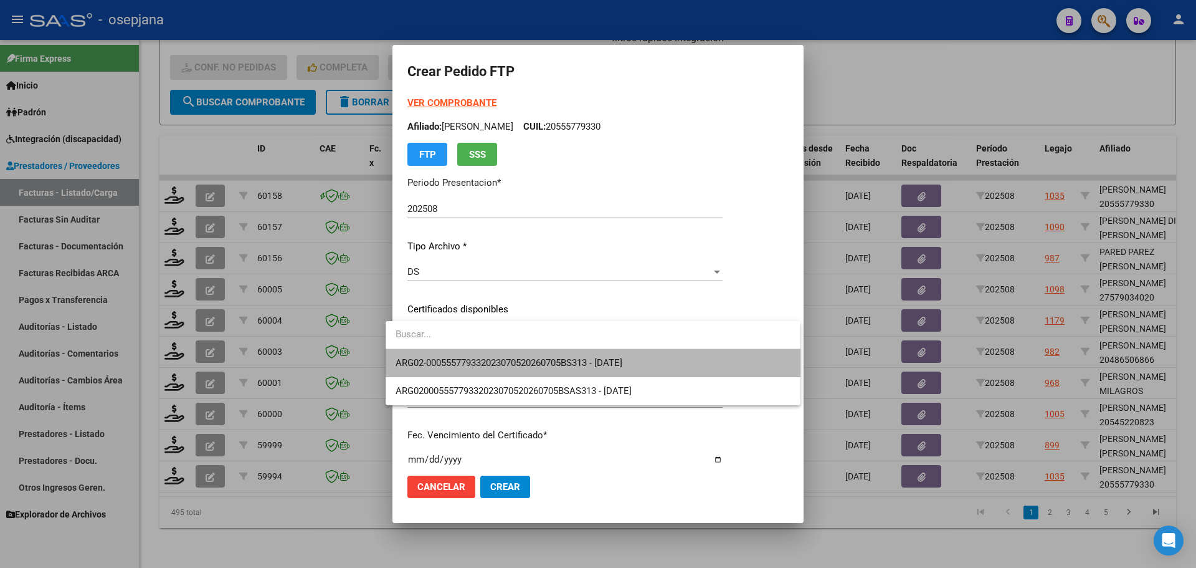
click at [421, 355] on span "ARG02-000555779332023070520260705BS313 - [DATE]" at bounding box center [593, 363] width 395 height 28
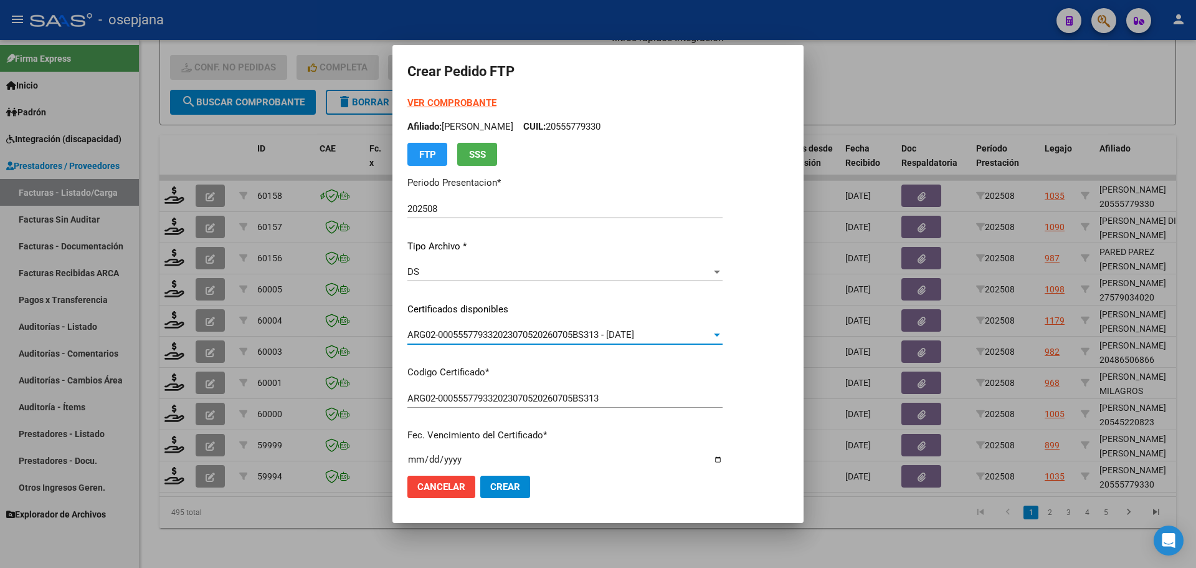
click at [451, 106] on strong "VER COMPROBANTE" at bounding box center [451, 102] width 89 height 11
